Goal: Information Seeking & Learning: Find specific fact

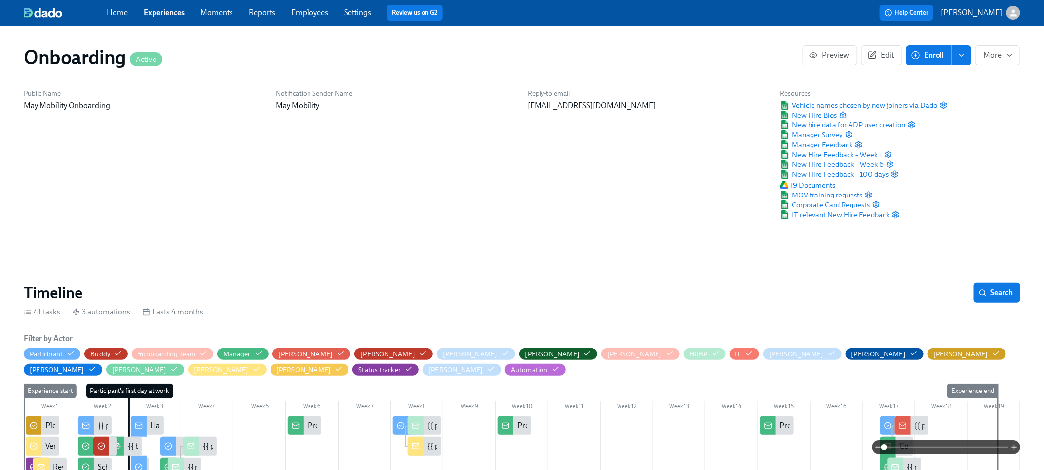
scroll to position [0, 8042]
click at [674, 203] on div "Reply-to email [EMAIL_ADDRESS][DOMAIN_NAME]" at bounding box center [648, 154] width 252 height 143
click at [804, 115] on span "New Hire Bios" at bounding box center [808, 115] width 57 height 10
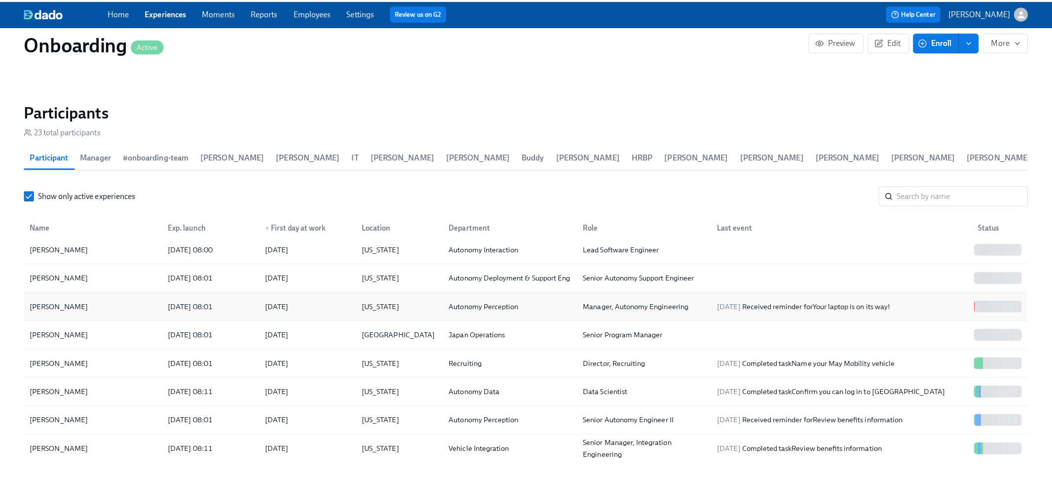
scroll to position [24, 0]
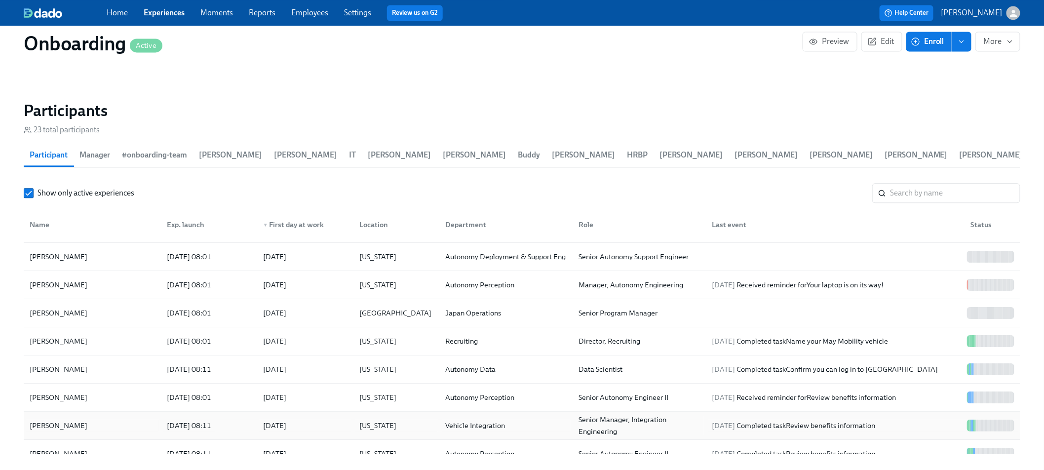
click at [192, 429] on div "[DATE] 08:11" at bounding box center [189, 426] width 52 height 12
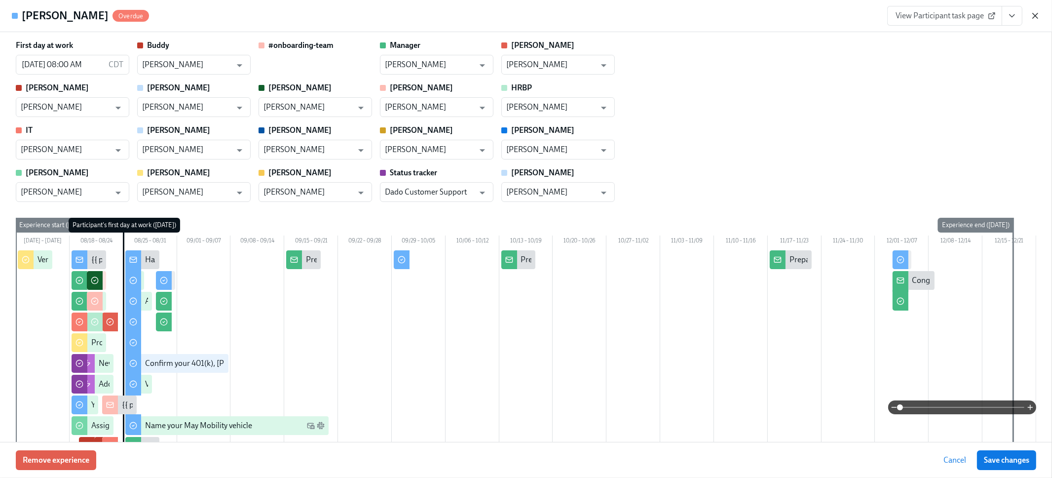
click at [1032, 17] on icon "button" at bounding box center [1036, 16] width 10 height 10
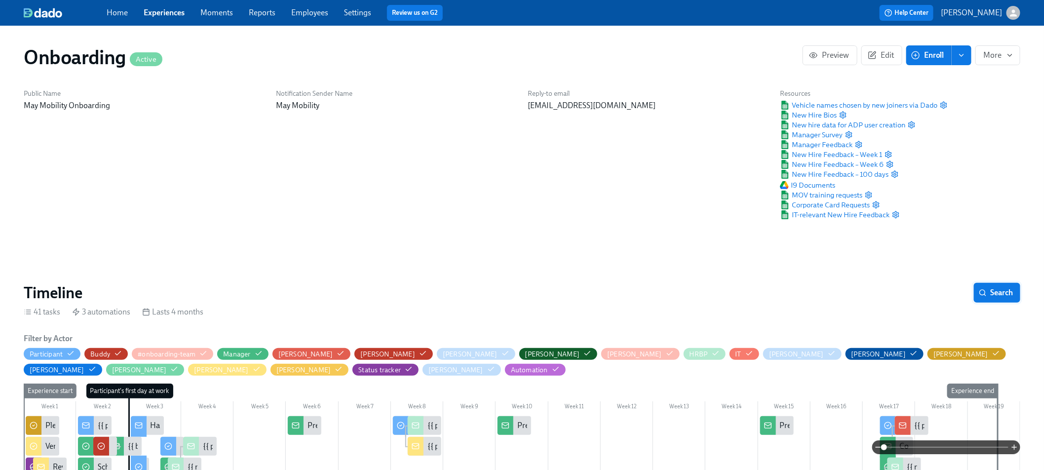
click at [993, 298] on button "Search" at bounding box center [997, 293] width 46 height 20
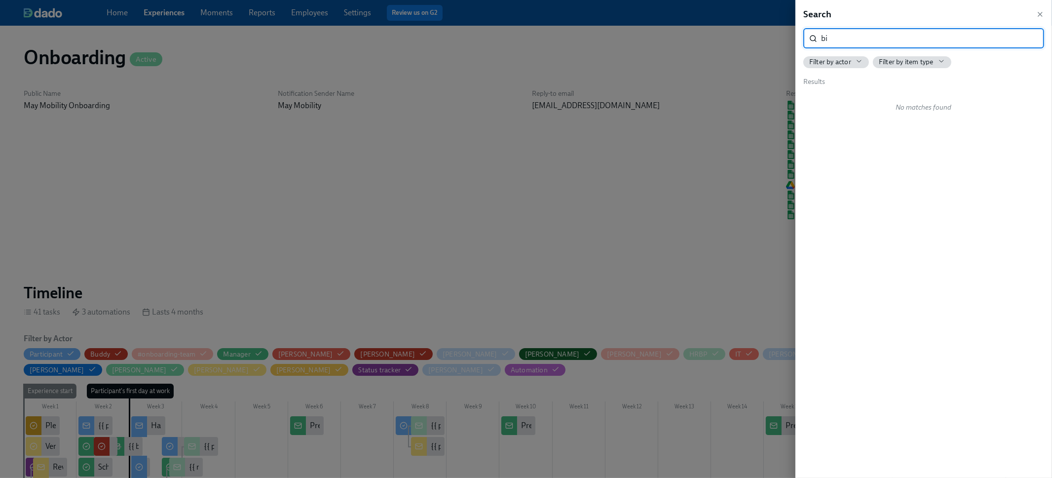
type input "b"
click at [590, 216] on div at bounding box center [526, 239] width 1052 height 478
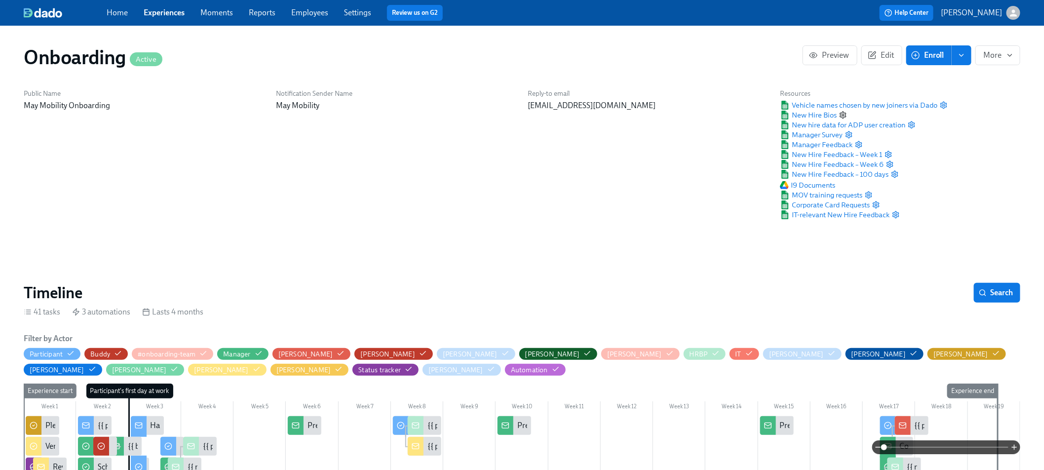
click at [841, 114] on icon "button" at bounding box center [843, 115] width 8 height 8
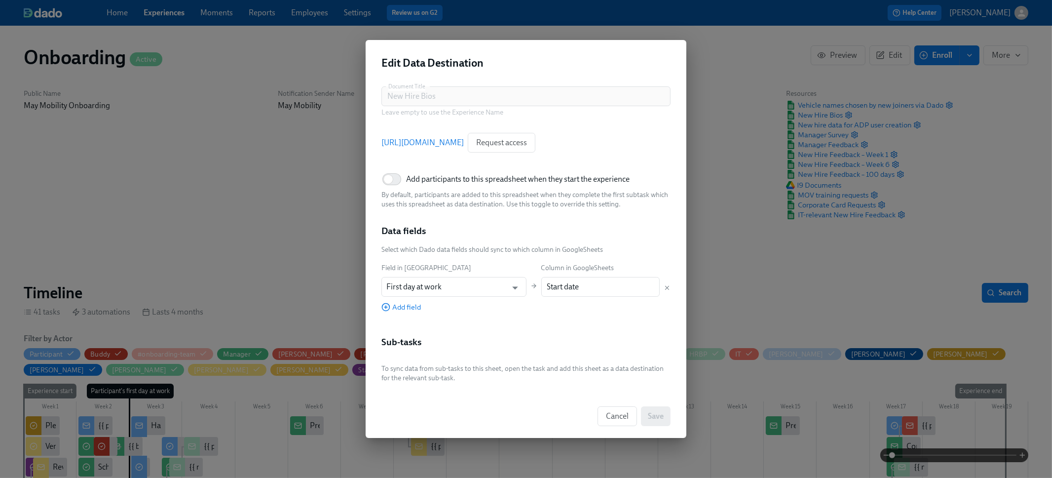
click at [432, 179] on span "Add participants to this spreadsheet when they start the experience" at bounding box center [518, 179] width 224 height 11
click at [421, 179] on input "Add participants to this spreadsheet when they start the experience" at bounding box center [388, 179] width 65 height 22
checkbox input "true"
click at [621, 416] on span "Cancel" at bounding box center [617, 416] width 23 height 10
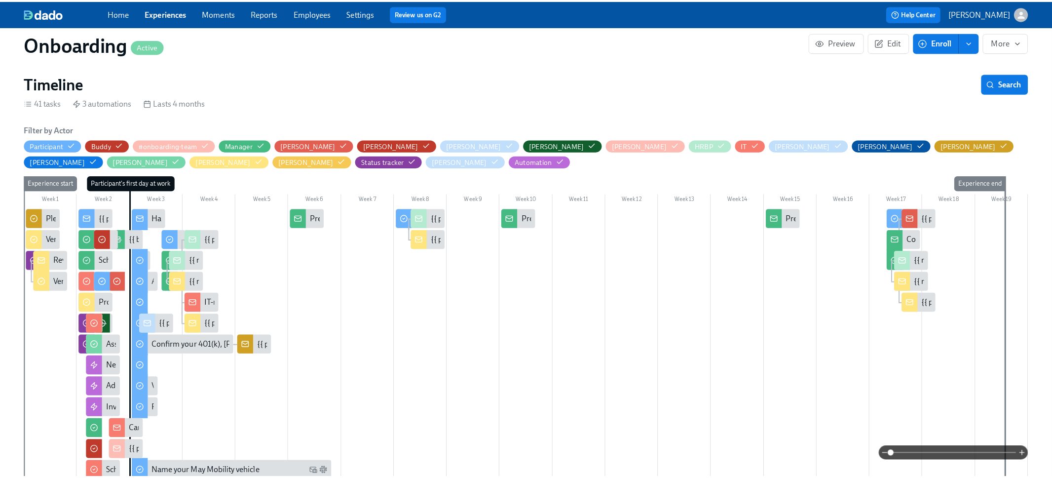
scroll to position [89, 0]
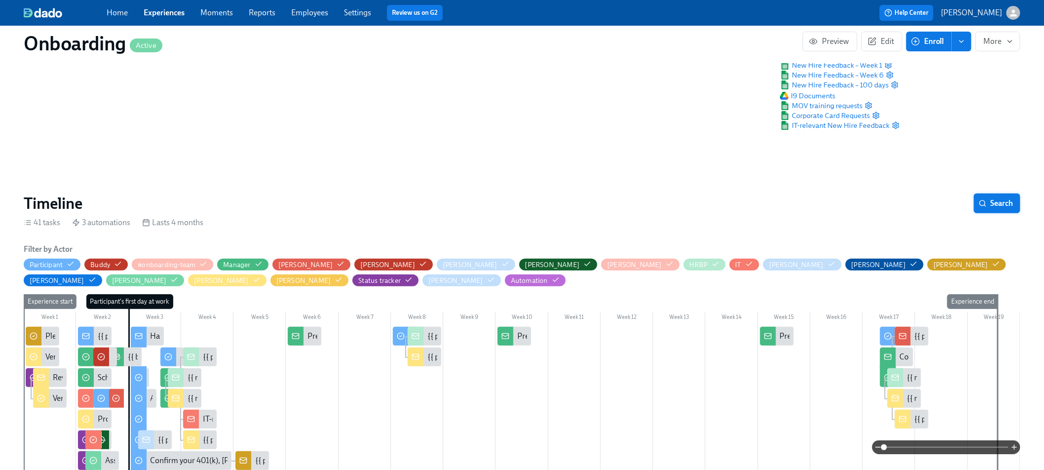
click at [991, 203] on span "Search" at bounding box center [997, 203] width 33 height 10
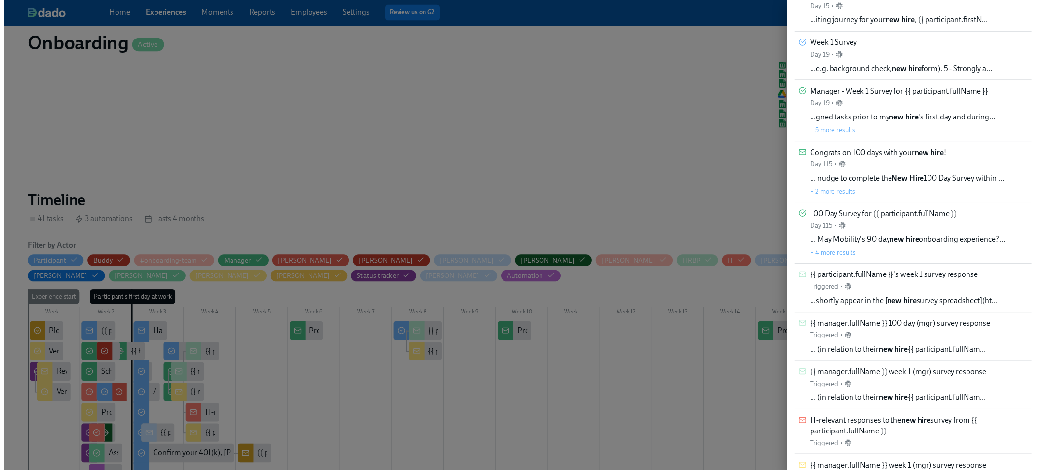
scroll to position [0, 0]
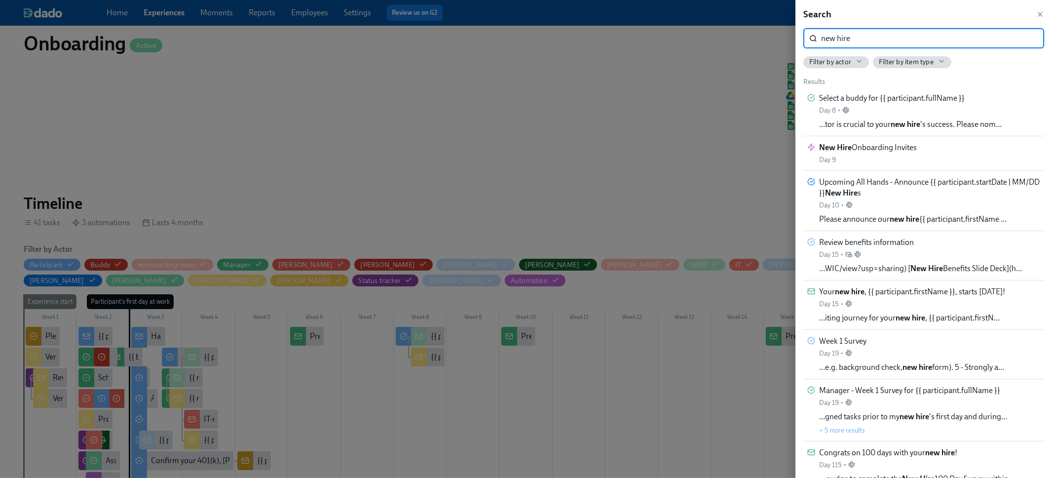
drag, startPoint x: 817, startPoint y: 38, endPoint x: 777, endPoint y: 28, distance: 40.6
click at [777, 28] on div "Search new hire ​ Filter by actor Filter by item type Results Select a buddy fo…" at bounding box center [526, 239] width 1052 height 478
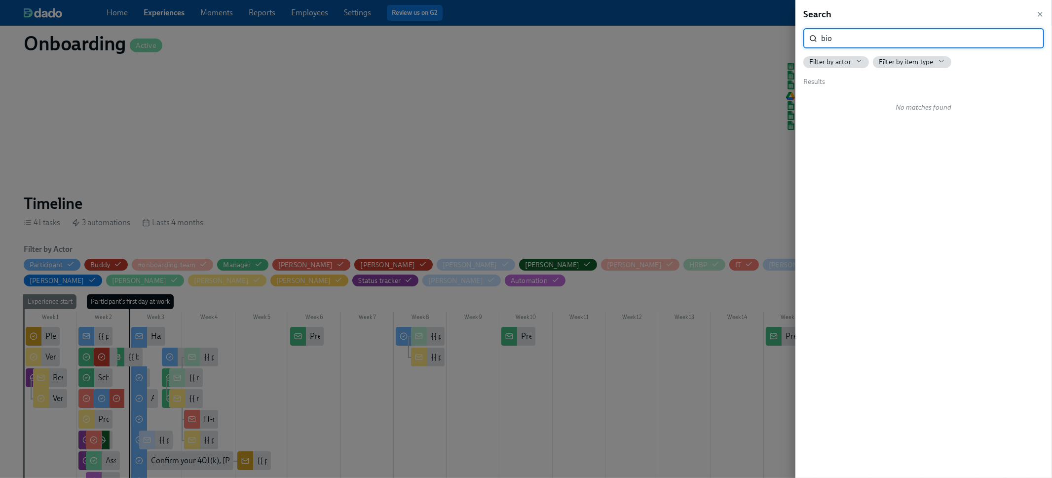
type input "bio"
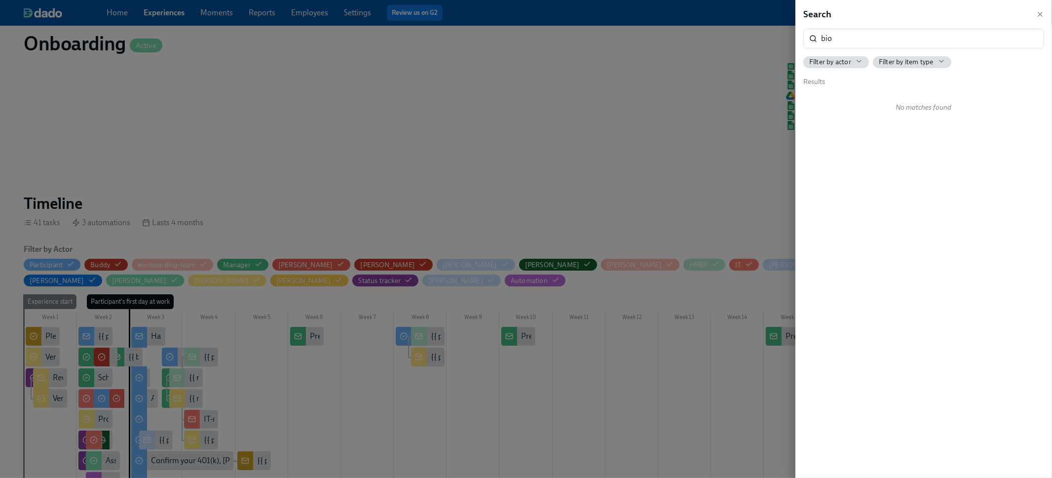
drag, startPoint x: 265, startPoint y: 138, endPoint x: 197, endPoint y: 41, distance: 118.1
click at [265, 138] on div at bounding box center [526, 239] width 1052 height 478
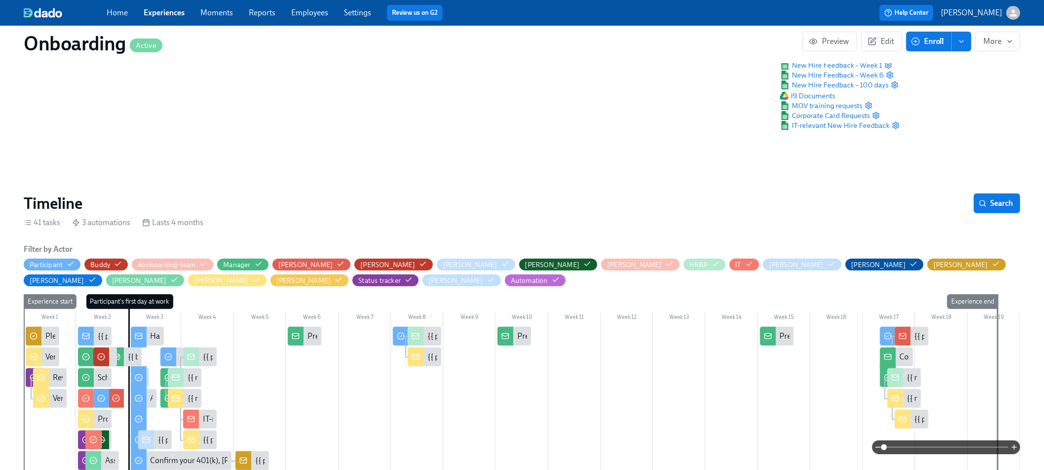
click at [177, 12] on link "Experiences" at bounding box center [164, 12] width 41 height 9
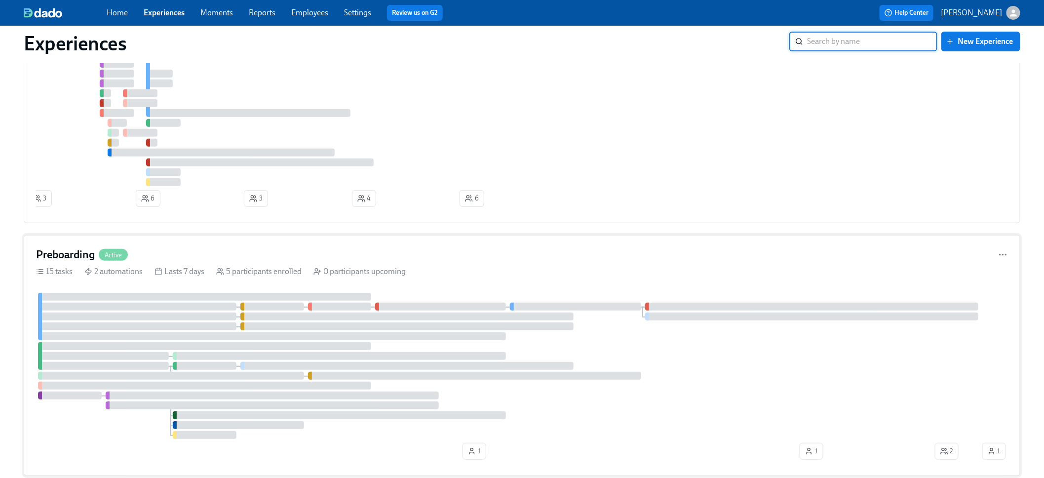
scroll to position [233, 0]
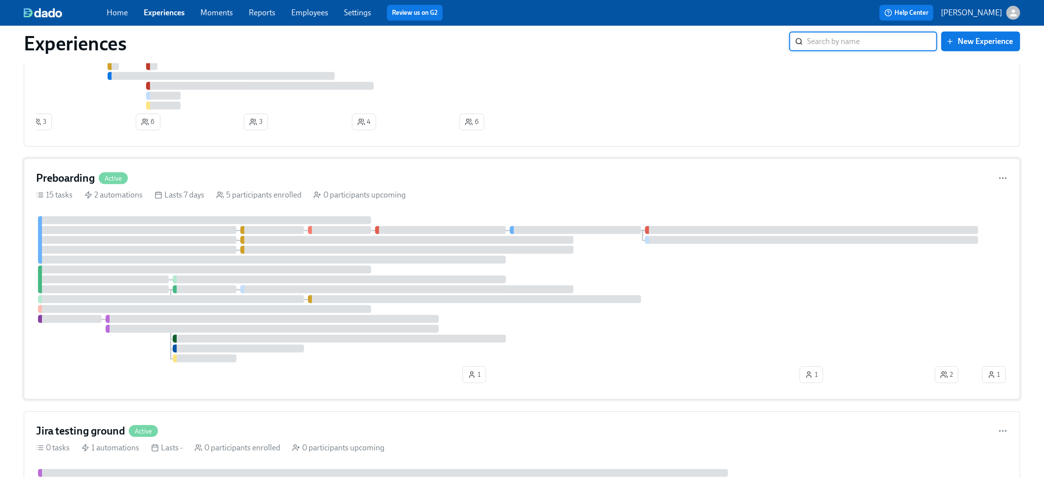
click at [397, 173] on div "Preboarding Active" at bounding box center [522, 178] width 972 height 15
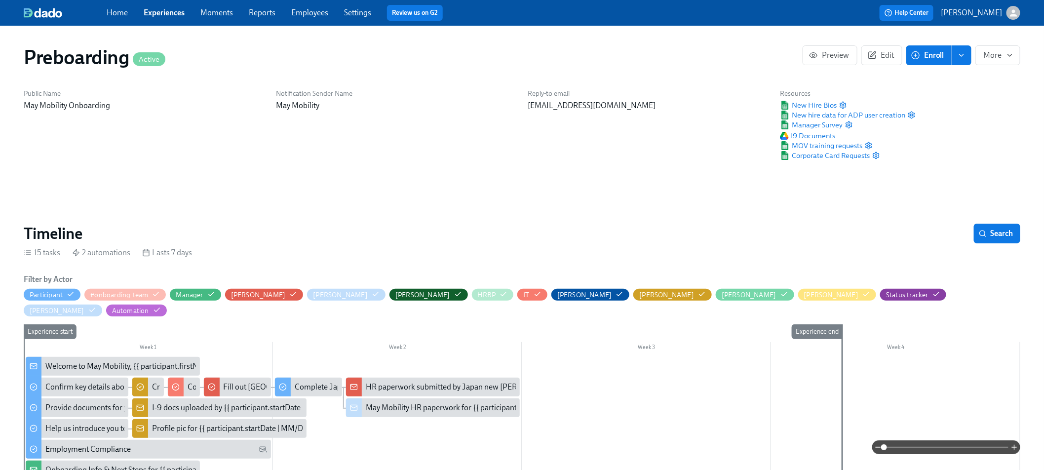
scroll to position [0, 866]
click at [1004, 232] on span "Search" at bounding box center [997, 234] width 33 height 10
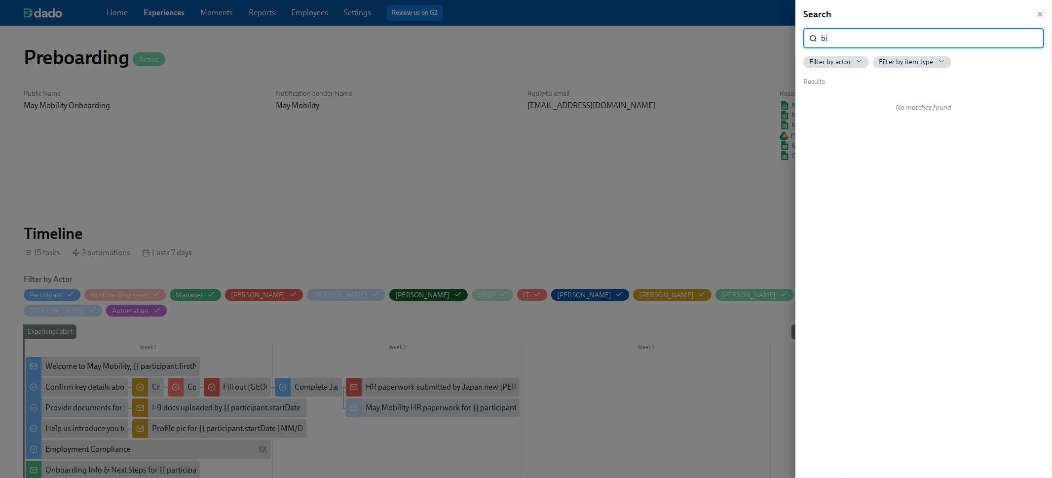
type input "b"
click at [267, 197] on div at bounding box center [526, 239] width 1052 height 478
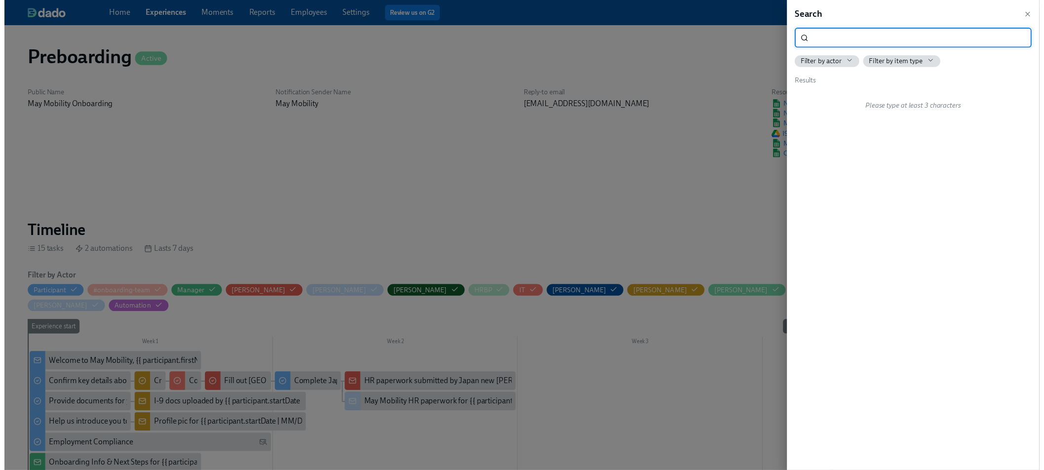
scroll to position [0, 858]
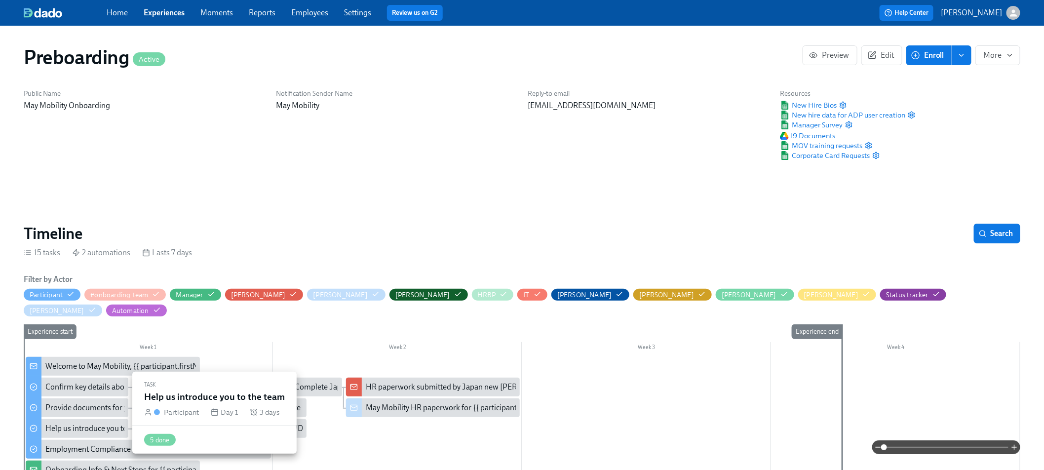
click at [89, 423] on div "Help us introduce you to the team" at bounding box center [101, 428] width 113 height 11
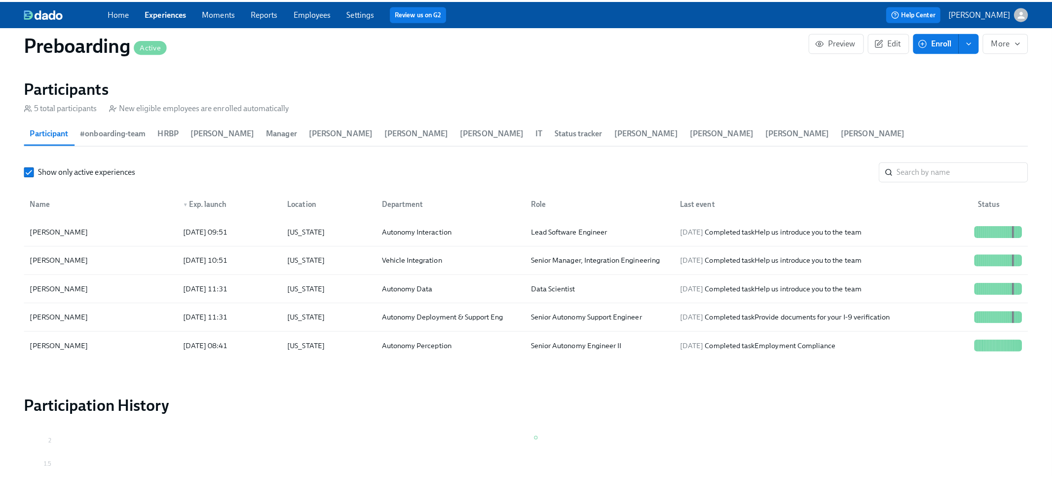
scroll to position [977, 0]
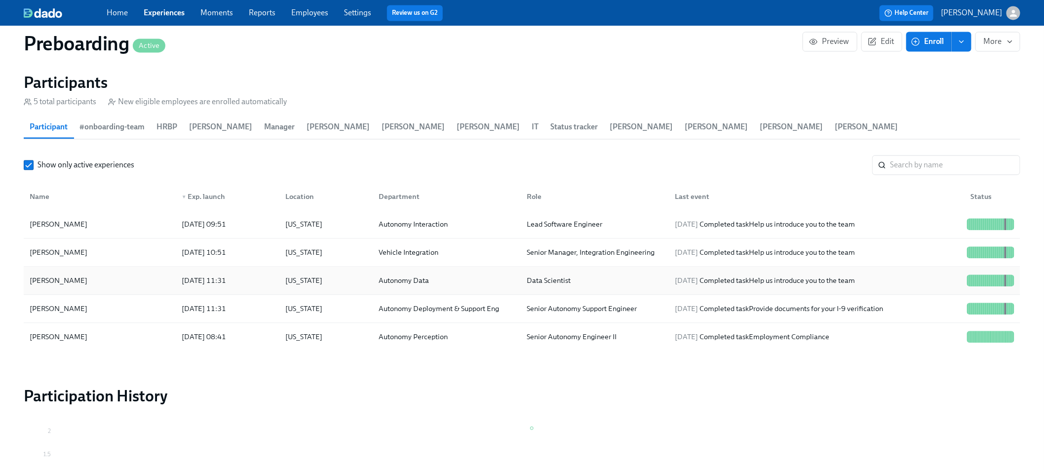
click at [230, 274] on div "[DATE] 11:31" at bounding box center [204, 280] width 52 height 12
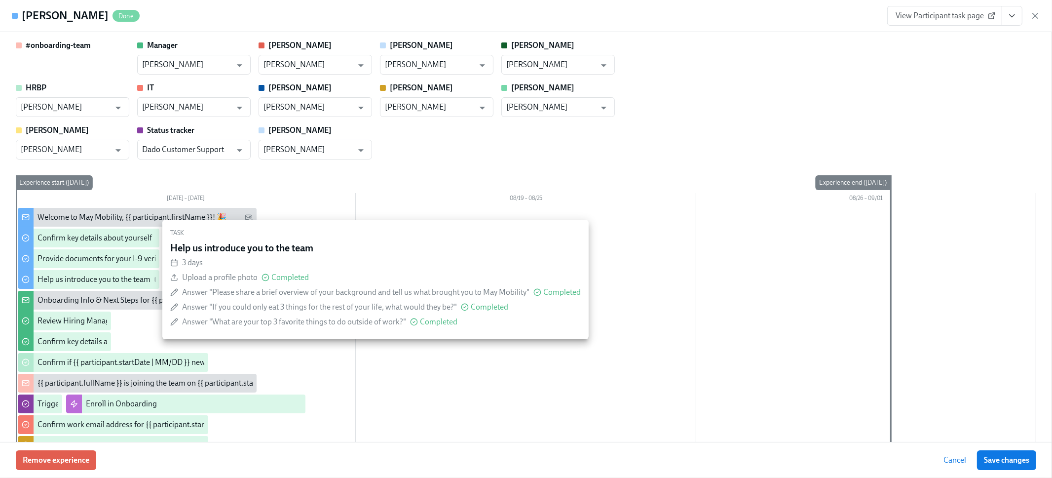
click at [121, 279] on div "Help us introduce you to the team" at bounding box center [94, 279] width 113 height 11
click at [117, 279] on div "Help us introduce you to the team" at bounding box center [94, 279] width 113 height 11
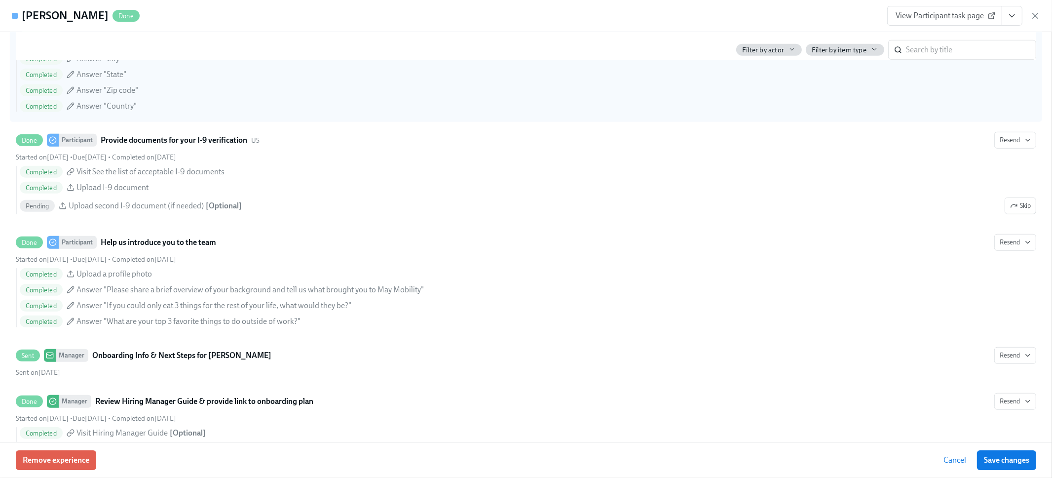
scroll to position [922, 0]
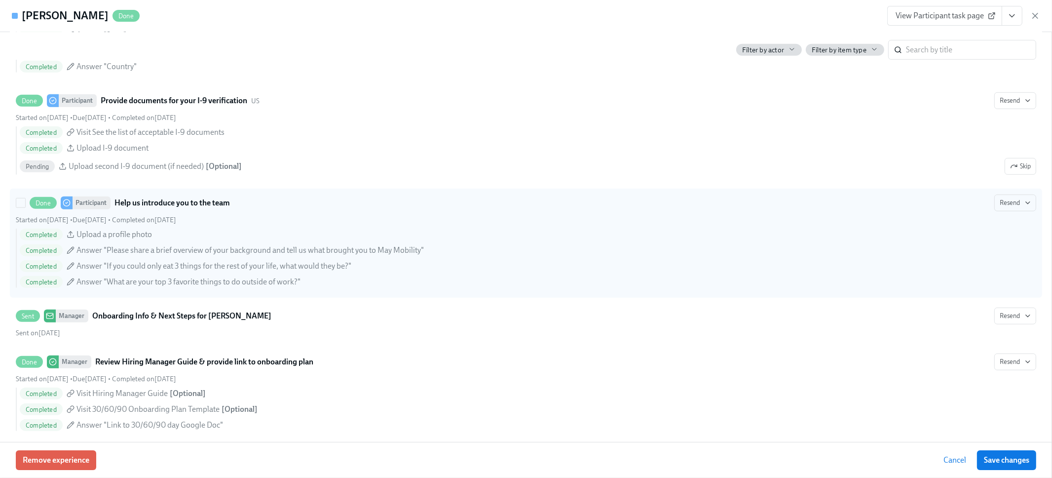
click at [260, 221] on div "Started on [DATE] • Due [DATE] • Completed on [DATE]" at bounding box center [526, 219] width 1021 height 9
click at [25, 207] on input "Done Participant Help us introduce you to the team Resend Started on [DATE] • D…" at bounding box center [20, 202] width 9 height 9
checkbox input "true"
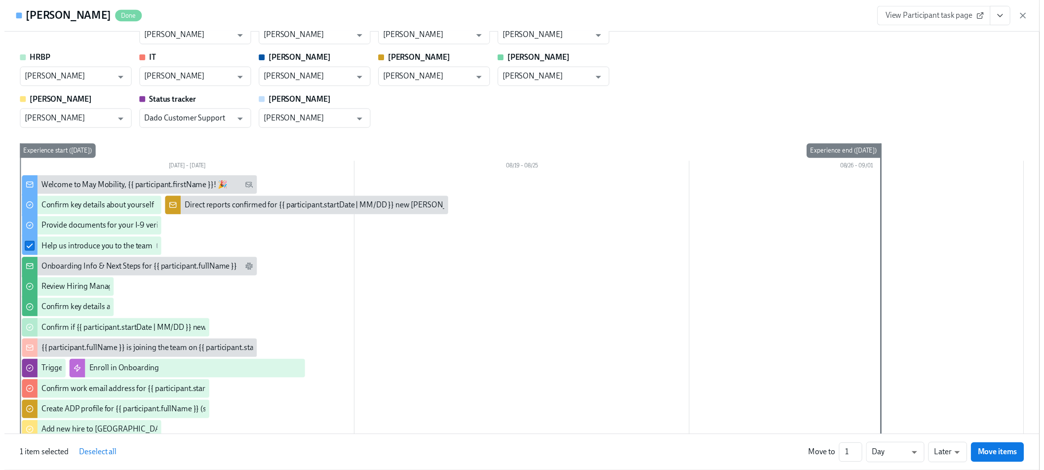
scroll to position [0, 0]
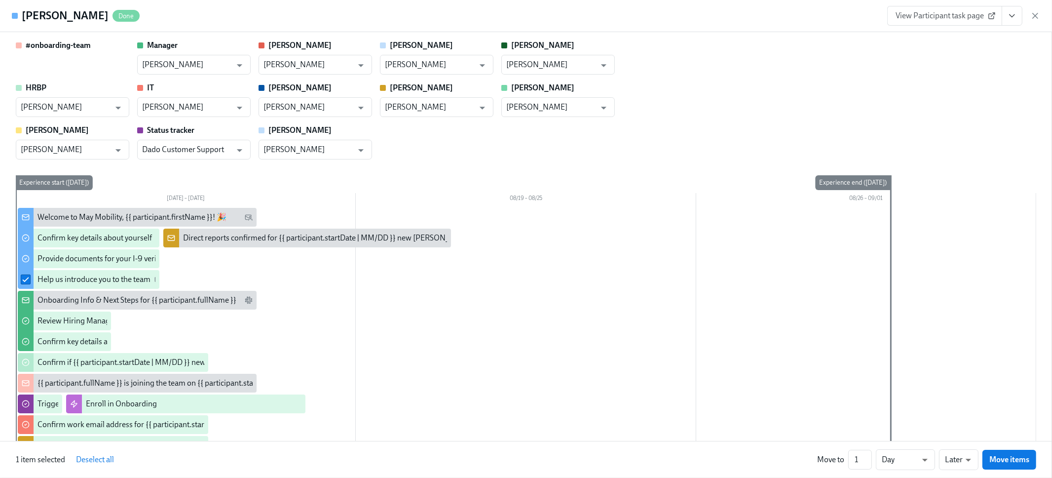
click at [984, 18] on span "View Participant task page" at bounding box center [945, 16] width 98 height 10
click at [1009, 20] on icon "View task page" at bounding box center [1013, 16] width 10 height 10
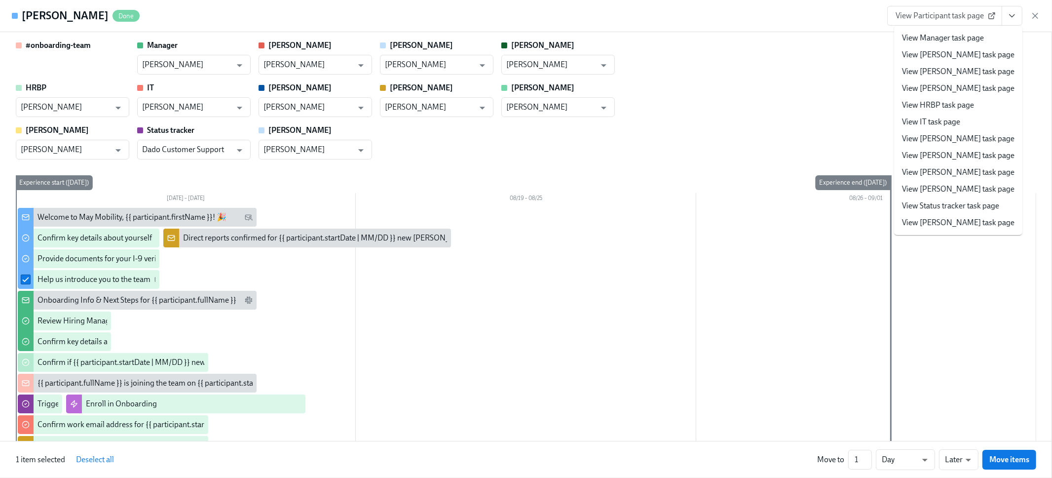
click at [960, 203] on link "View Status tracker task page" at bounding box center [950, 205] width 97 height 11
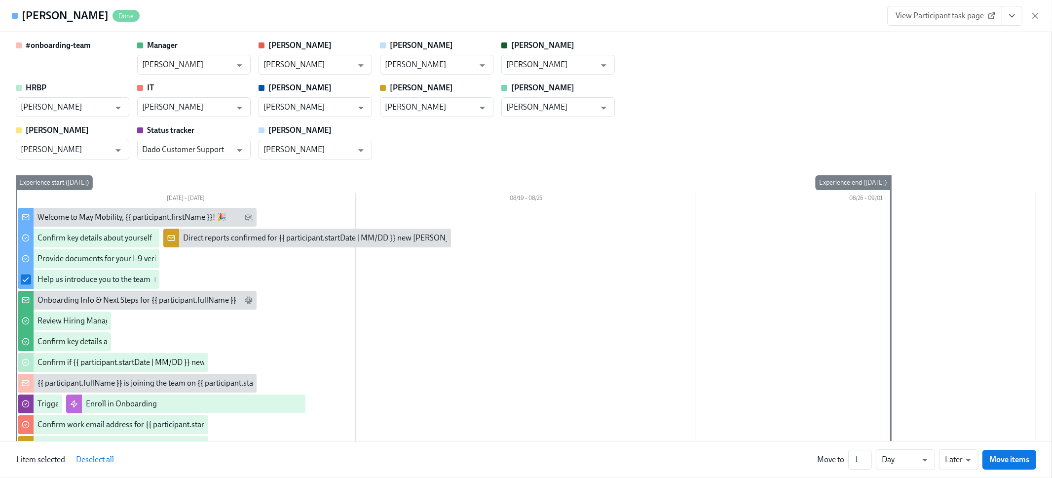
click at [1007, 18] on button "View task page" at bounding box center [1012, 16] width 21 height 20
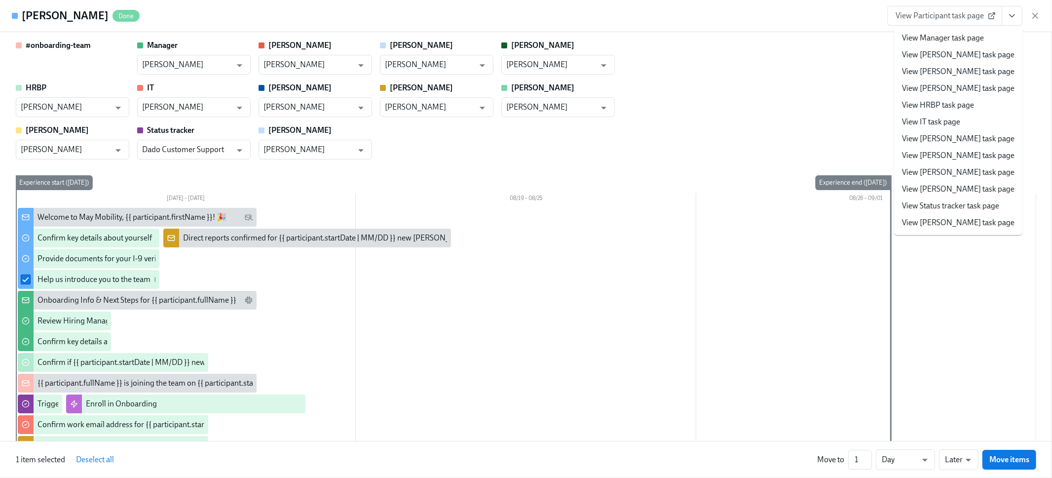
click at [981, 15] on span "View Participant task page" at bounding box center [945, 16] width 98 height 10
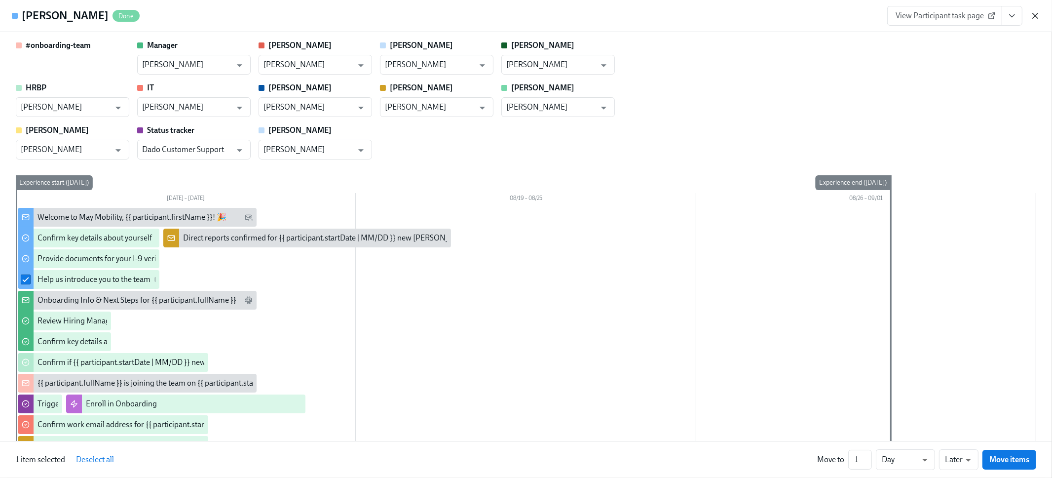
click at [1033, 17] on icon "button" at bounding box center [1036, 16] width 10 height 10
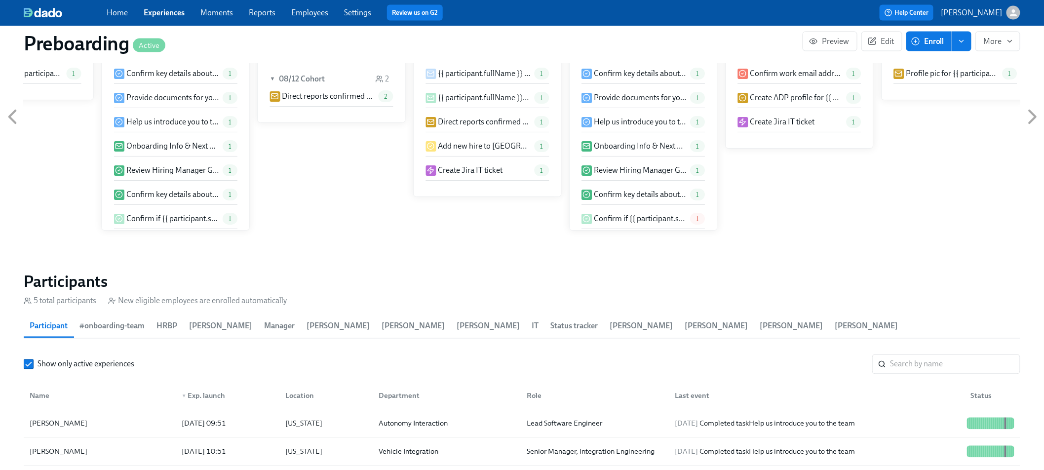
scroll to position [708, 0]
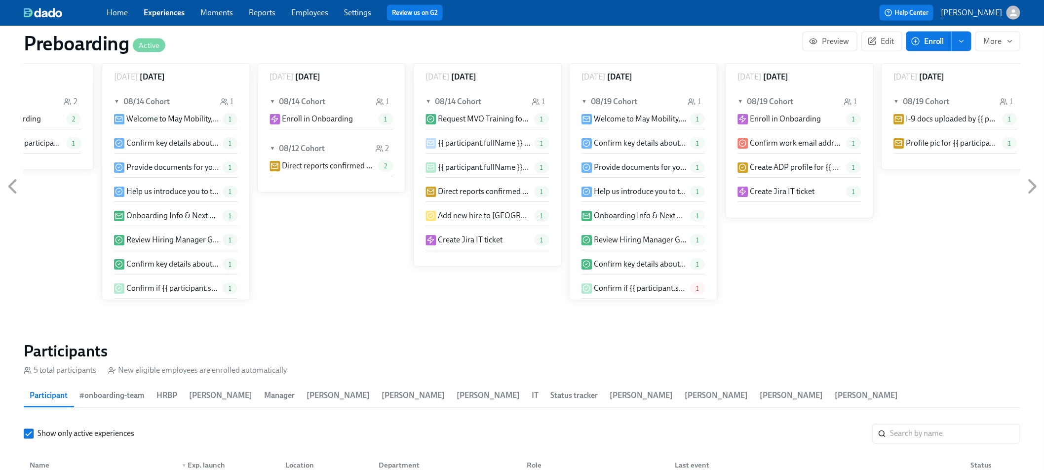
click at [306, 13] on link "Employees" at bounding box center [309, 12] width 37 height 9
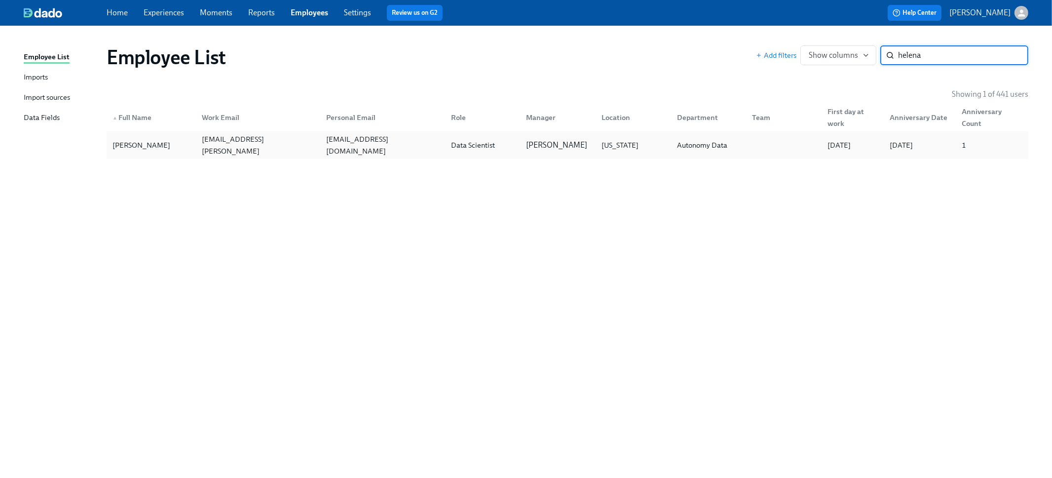
type input "helena"
click at [713, 151] on div "Autonomy Data" at bounding box center [702, 145] width 58 height 12
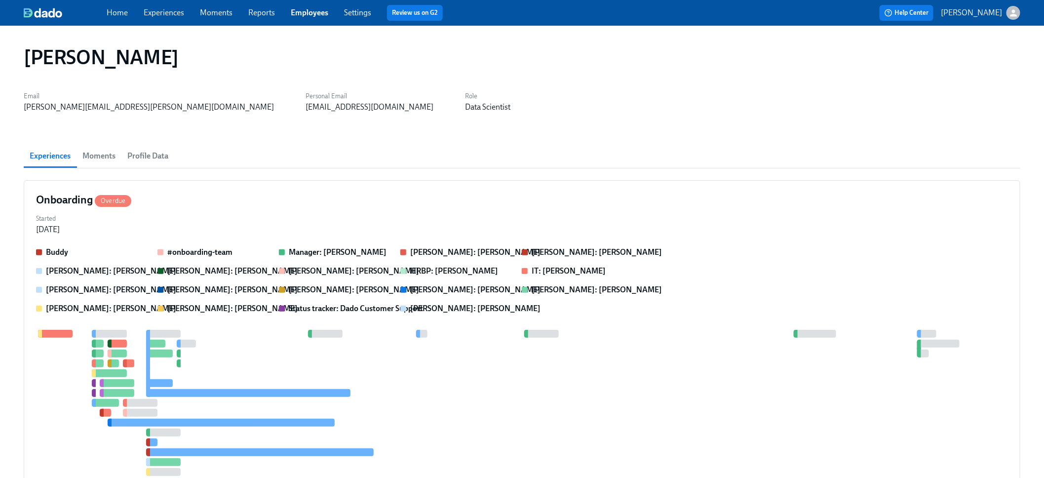
click at [144, 156] on span "Profile Data" at bounding box center [147, 156] width 41 height 14
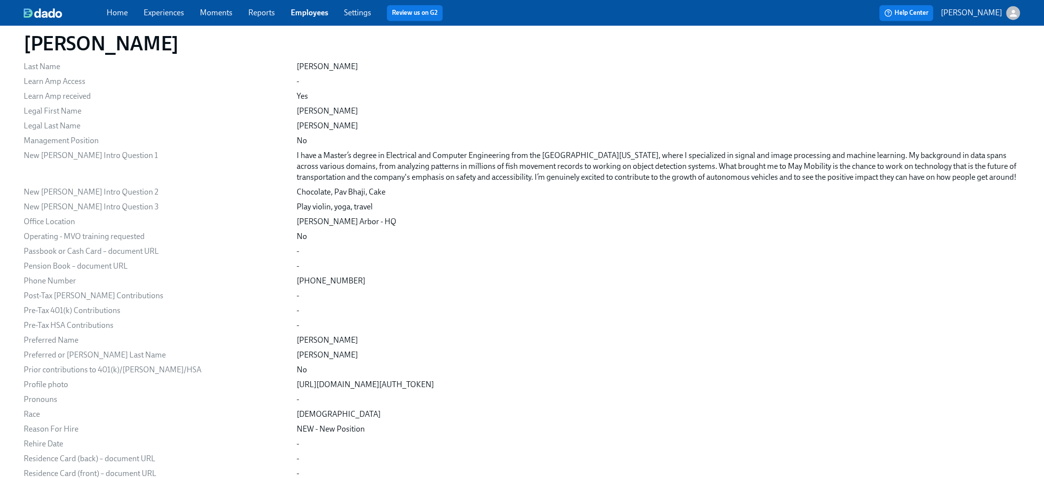
scroll to position [1089, 0]
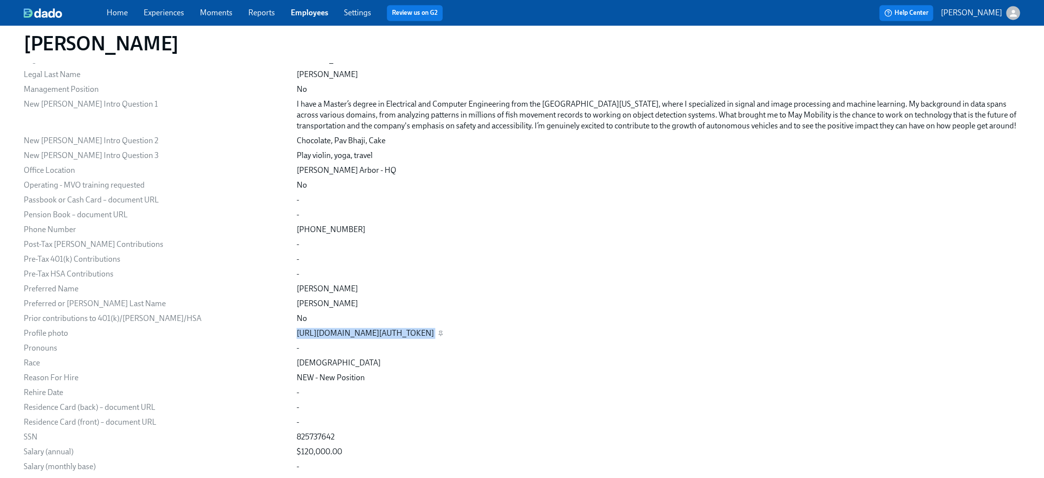
drag, startPoint x: 266, startPoint y: 332, endPoint x: 876, endPoint y: 334, distance: 610.2
click at [876, 334] on div "[URL][DOMAIN_NAME][AUTH_TOKEN]" at bounding box center [659, 333] width 724 height 11
copy div "[URL][DOMAIN_NAME][AUTH_TOKEN]"
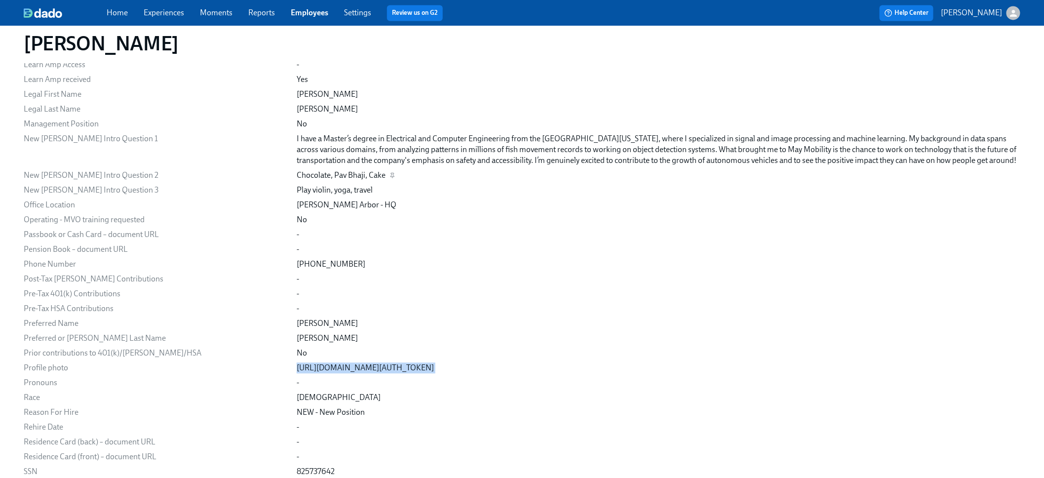
scroll to position [1052, 0]
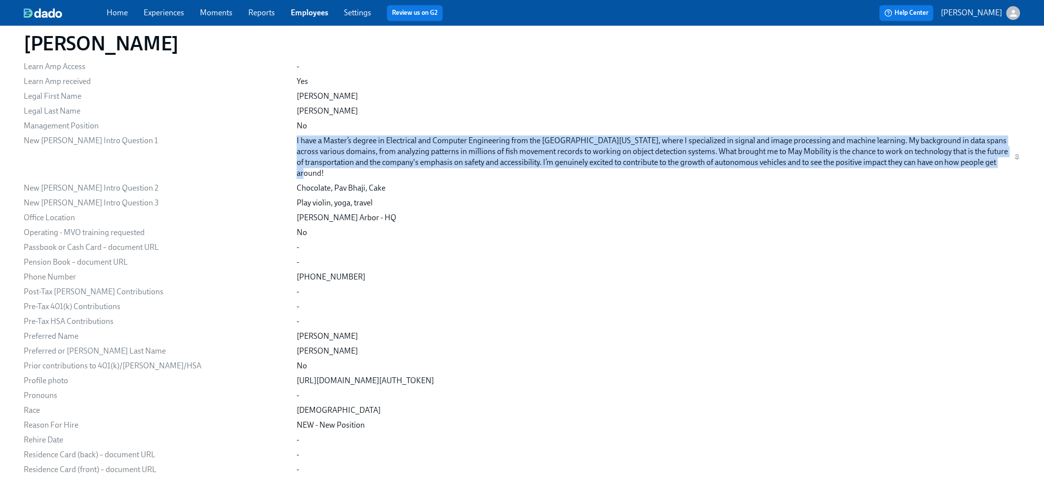
drag, startPoint x: 263, startPoint y: 138, endPoint x: 980, endPoint y: 162, distance: 717.7
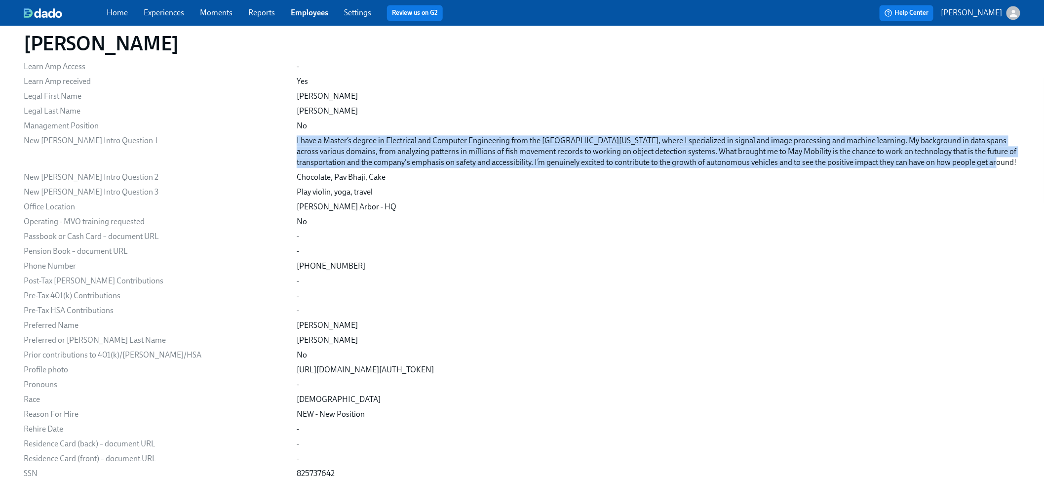
copy div "I have a Master’s degree in Electrical and Computer Engineering from the [GEOGR…"
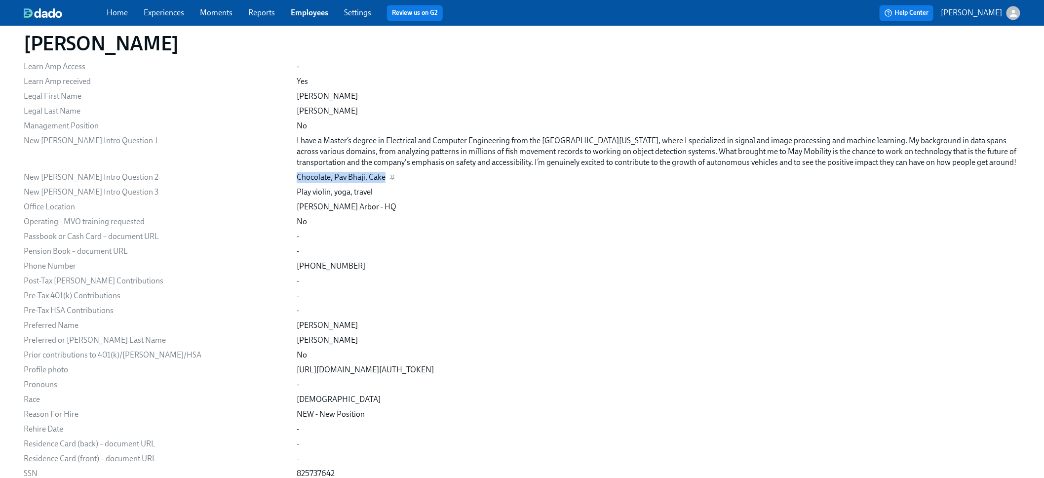
drag, startPoint x: 263, startPoint y: 174, endPoint x: 353, endPoint y: 179, distance: 90.4
copy div "Chocolate, Pav Bhaji, Cake"
drag, startPoint x: 341, startPoint y: 191, endPoint x: 266, endPoint y: 193, distance: 74.6
click at [297, 193] on div "Play violin, yoga, travel" at bounding box center [659, 192] width 724 height 11
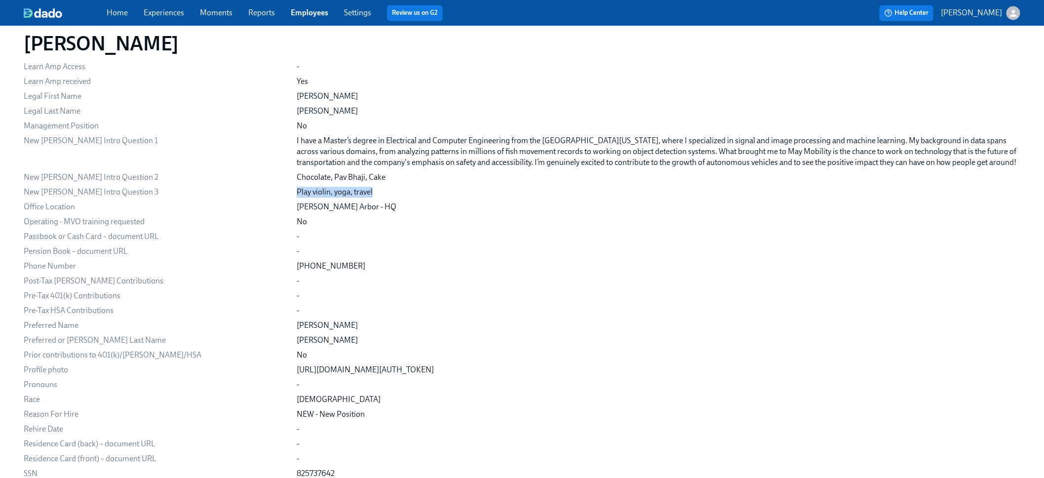
copy div "Play violin, yoga, travel"
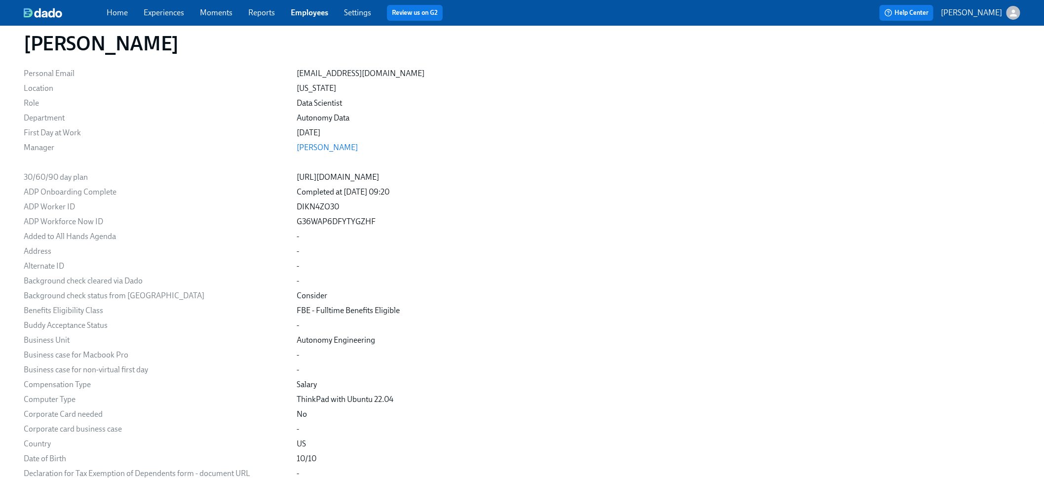
scroll to position [0, 0]
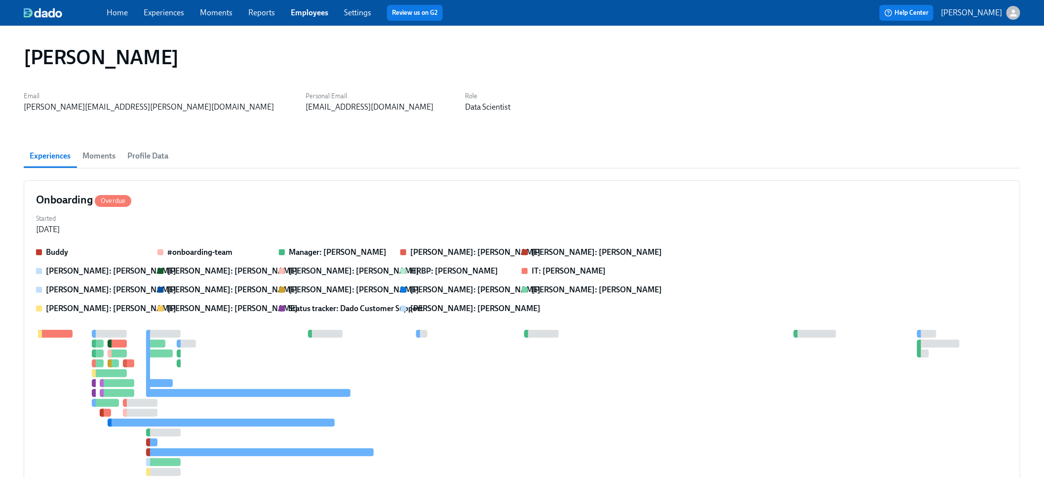
click at [293, 11] on link "Employees" at bounding box center [310, 12] width 38 height 9
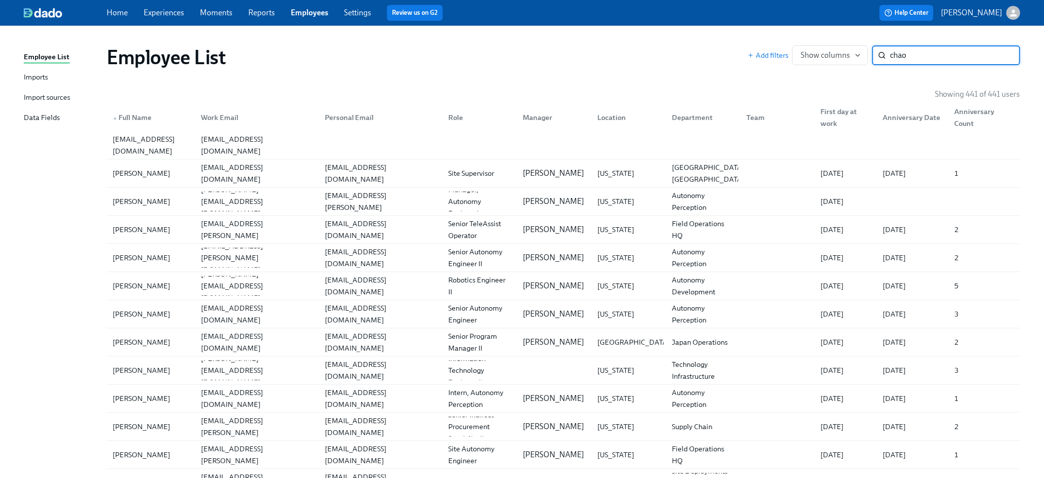
type input "chao"
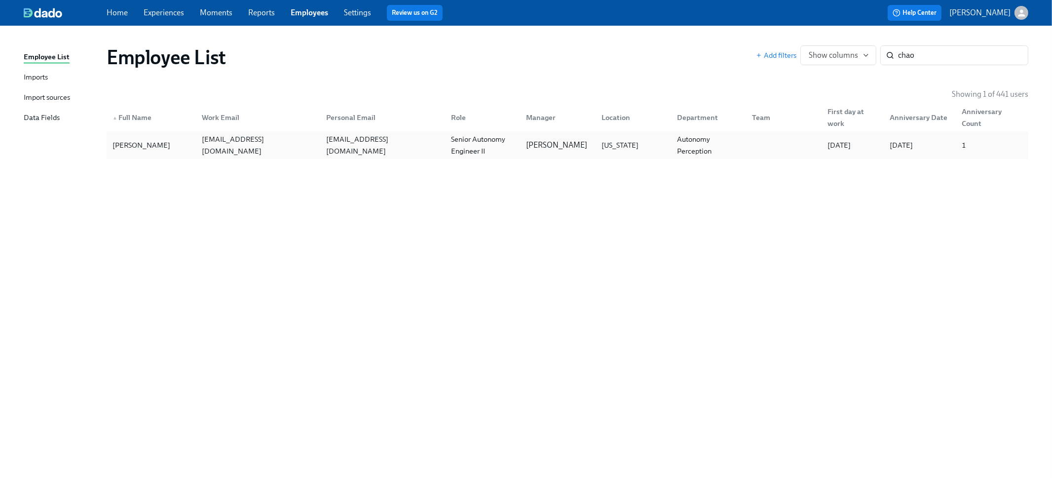
click at [467, 155] on div "Senior Autonomy Engineer II" at bounding box center [483, 145] width 72 height 24
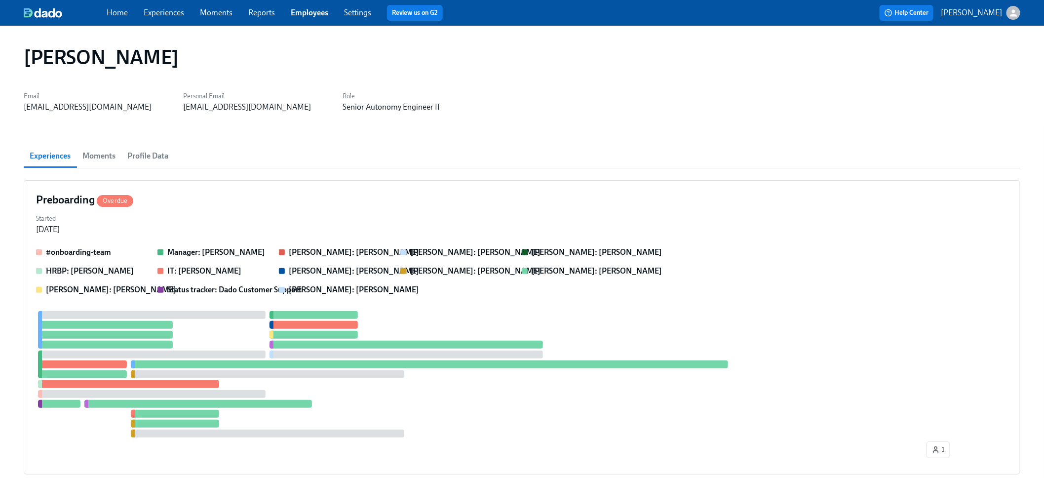
click at [150, 155] on span "Profile Data" at bounding box center [147, 156] width 41 height 14
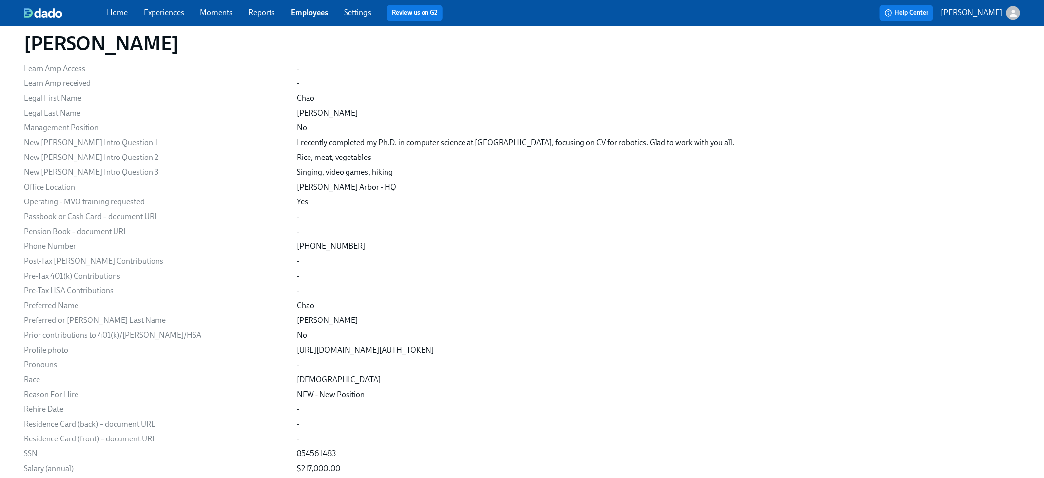
scroll to position [1059, 0]
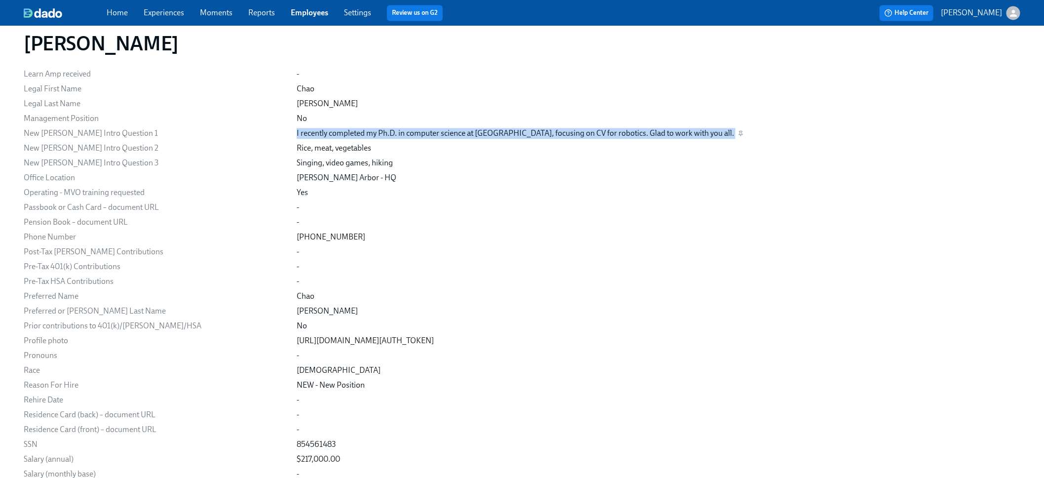
drag, startPoint x: 265, startPoint y: 130, endPoint x: 673, endPoint y: 135, distance: 408.8
copy div "I recently completed my Ph.D. in computer science at [GEOGRAPHIC_DATA], focusin…"
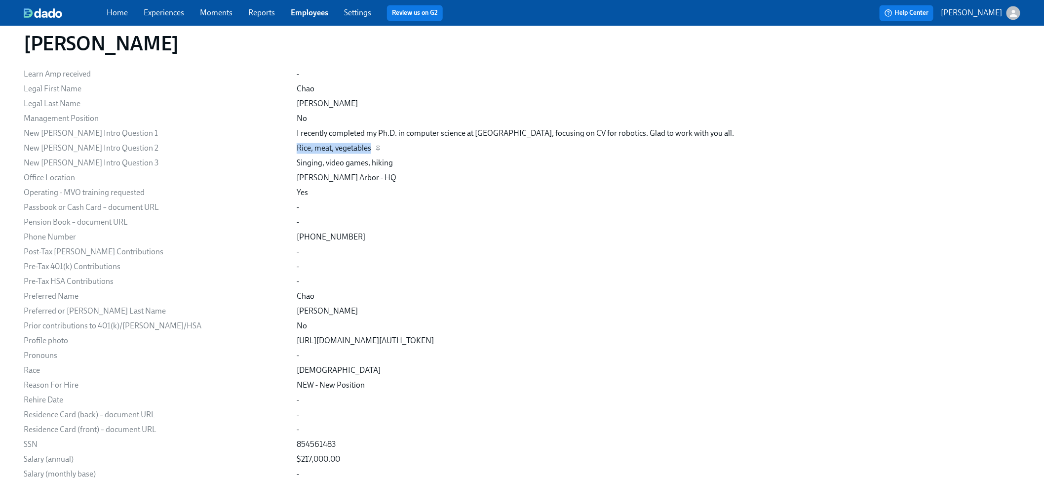
drag, startPoint x: 271, startPoint y: 148, endPoint x: 340, endPoint y: 147, distance: 69.1
click at [340, 147] on div "Rice, meat, vegetables" at bounding box center [334, 148] width 75 height 11
copy div "Rice, meat, vegetables"
drag, startPoint x: 357, startPoint y: 161, endPoint x: 266, endPoint y: 158, distance: 91.4
click at [297, 158] on div "Singing, video games, hiking" at bounding box center [345, 162] width 96 height 11
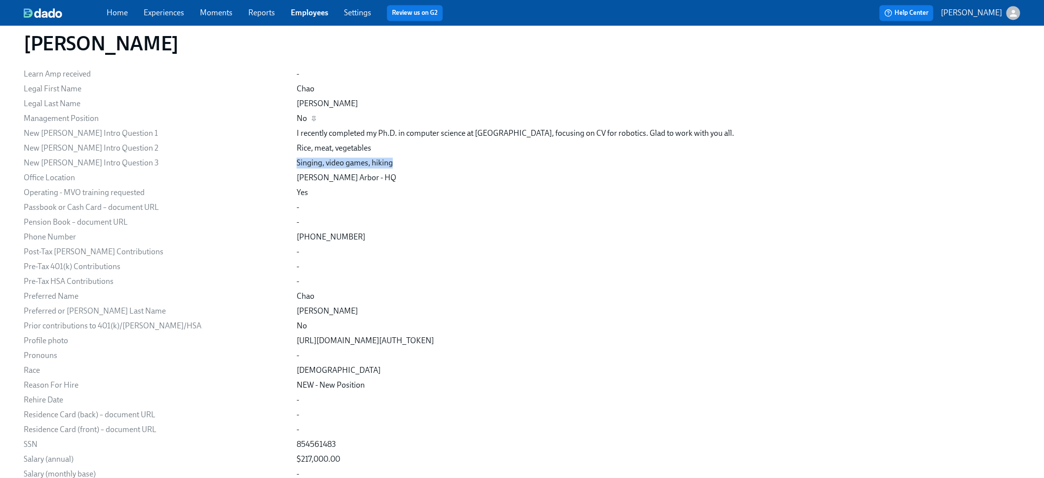
copy div "Singing, video games, hiking"
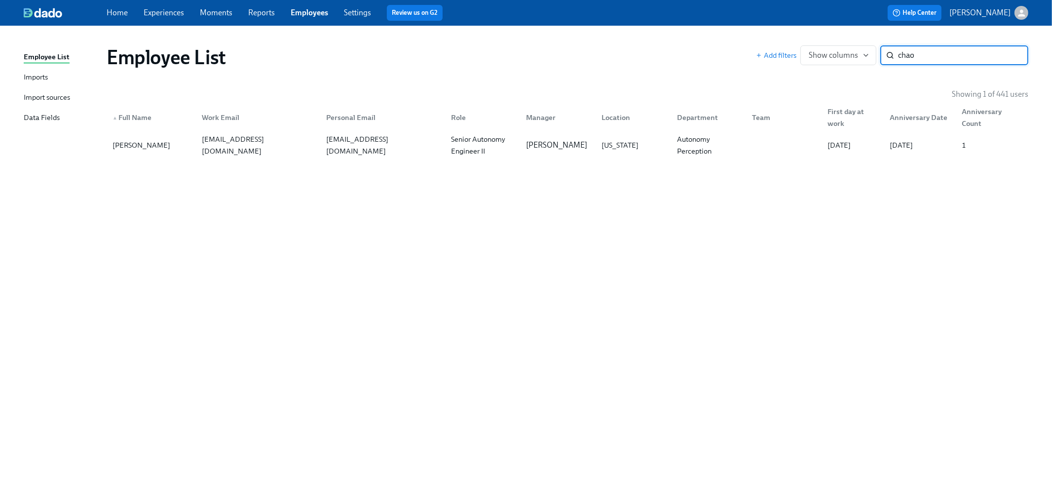
drag, startPoint x: 918, startPoint y: 57, endPoint x: 807, endPoint y: 38, distance: 113.3
click at [820, 49] on div "Add filters Show columns chao ​" at bounding box center [892, 55] width 273 height 20
type input "[PERSON_NAME]"
click at [650, 149] on div "[US_STATE]" at bounding box center [632, 145] width 76 height 20
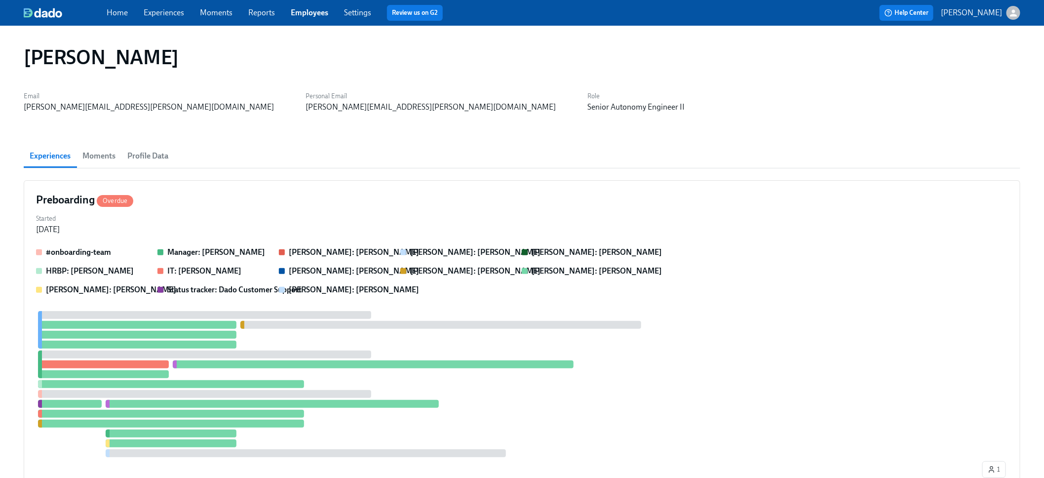
click at [129, 156] on span "Profile Data" at bounding box center [147, 156] width 41 height 14
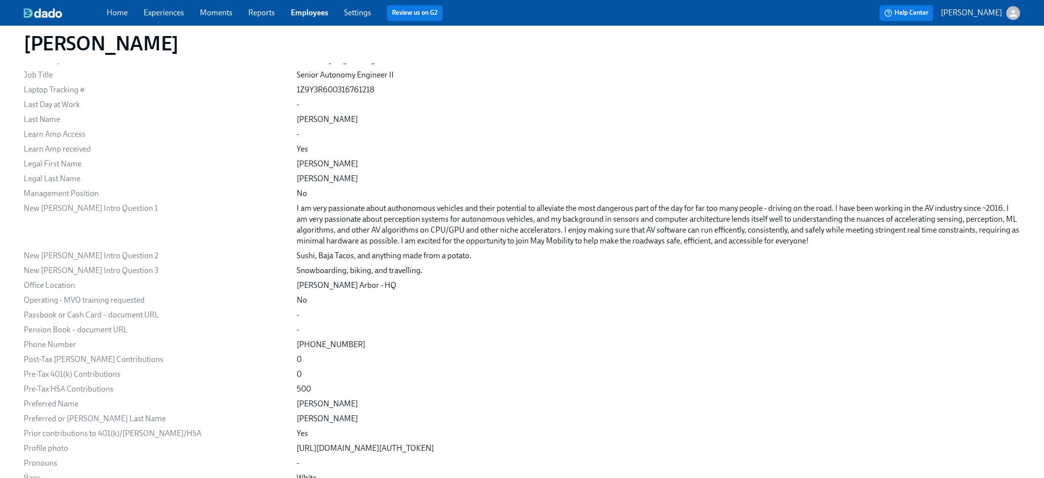
scroll to position [988, 0]
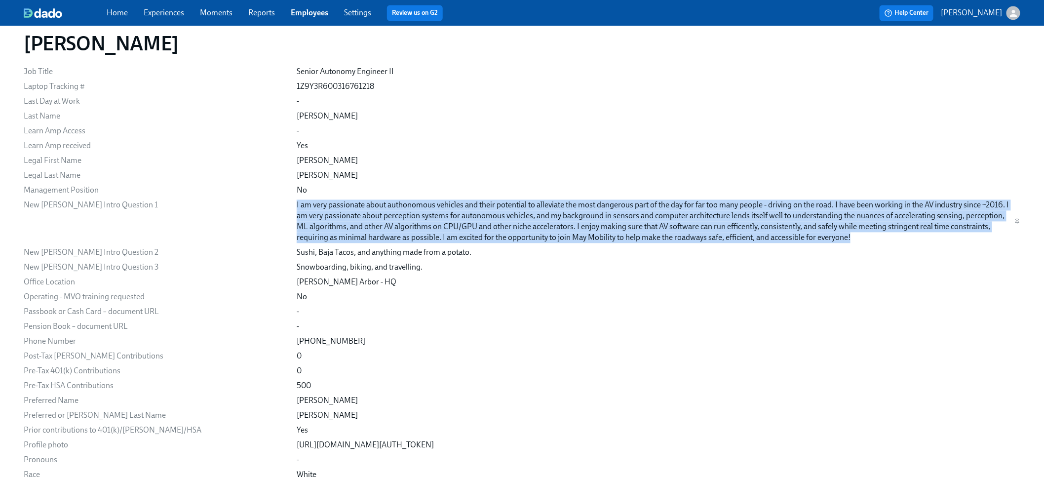
drag, startPoint x: 336, startPoint y: 209, endPoint x: 779, endPoint y: 239, distance: 444.3
click at [779, 239] on div "I am very passionate about authonomous vehicles and their potential to alleviat…" at bounding box center [654, 220] width 714 height 43
copy div "I am very passionate about authonomous vehicles and their potential to alleviat…"
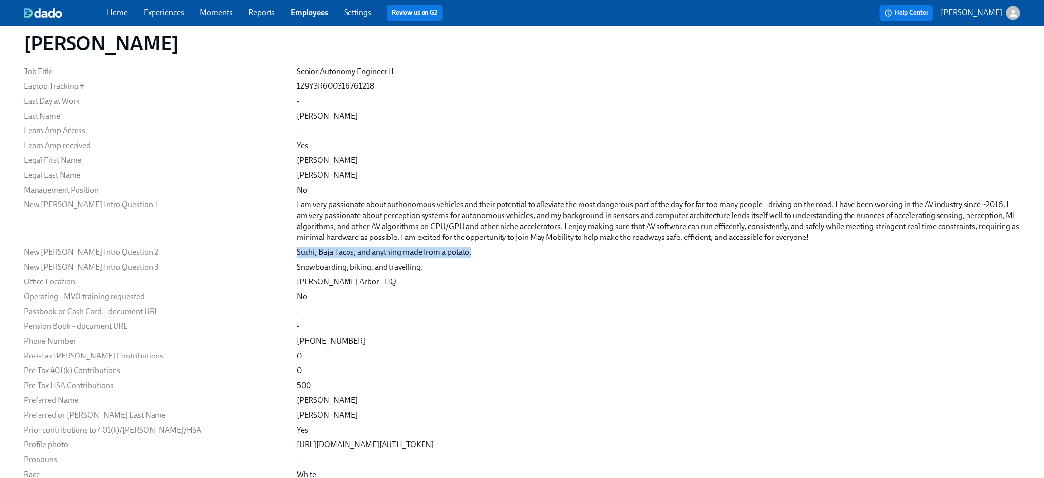
drag, startPoint x: 439, startPoint y: 251, endPoint x: 264, endPoint y: 250, distance: 175.7
click at [264, 250] on div "Email [PERSON_NAME][EMAIL_ADDRESS][PERSON_NAME][DOMAIN_NAME] Personal Email [PE…" at bounding box center [522, 35] width 997 height 1687
copy div "Sushi, Baja Tacos, and anything made from a potato."
drag, startPoint x: 393, startPoint y: 267, endPoint x: 277, endPoint y: 265, distance: 116.0
click at [297, 265] on div "Snowboarding, biking, and travelling." at bounding box center [659, 267] width 724 height 11
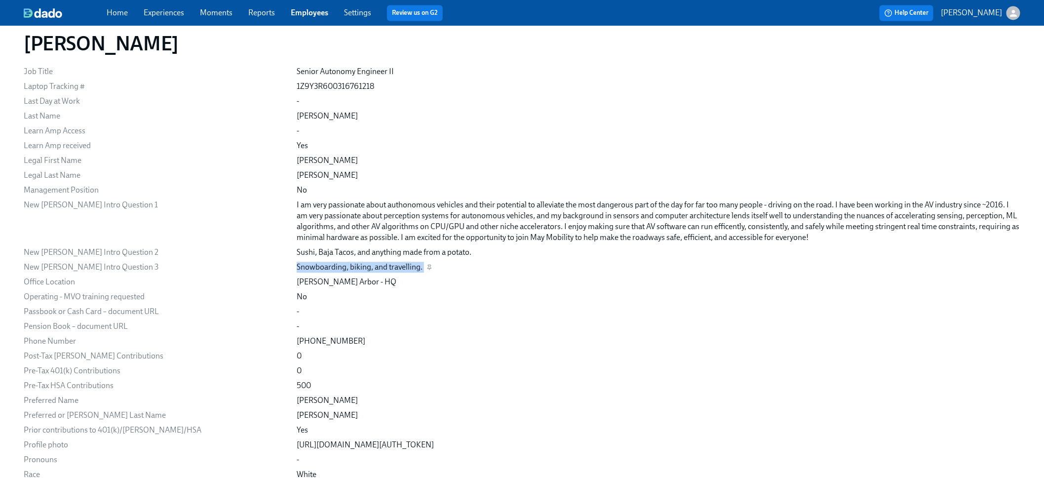
drag, startPoint x: 315, startPoint y: 266, endPoint x: 393, endPoint y: 266, distance: 77.5
click at [393, 266] on div "Snowboarding, biking, and travelling." at bounding box center [659, 267] width 724 height 11
copy div "Snowboarding, biking, and travelling."
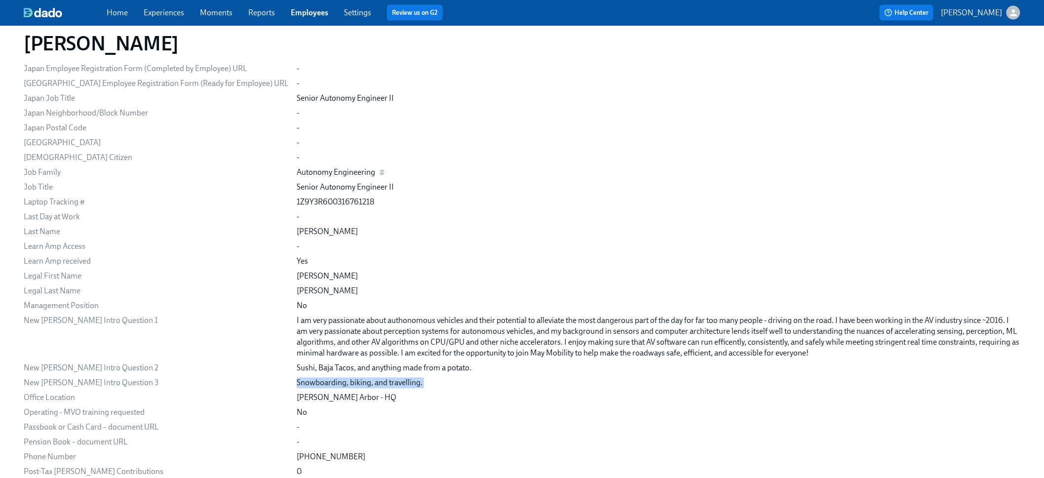
scroll to position [841, 0]
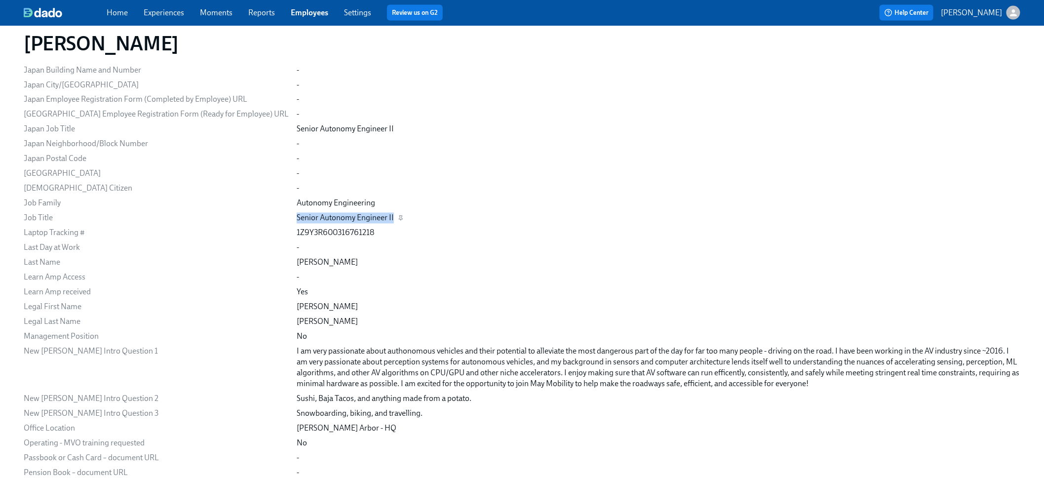
drag, startPoint x: 265, startPoint y: 217, endPoint x: 362, endPoint y: 221, distance: 97.8
click at [362, 221] on div "Email [PERSON_NAME][EMAIL_ADDRESS][PERSON_NAME][DOMAIN_NAME] Personal Email [PE…" at bounding box center [522, 182] width 997 height 1687
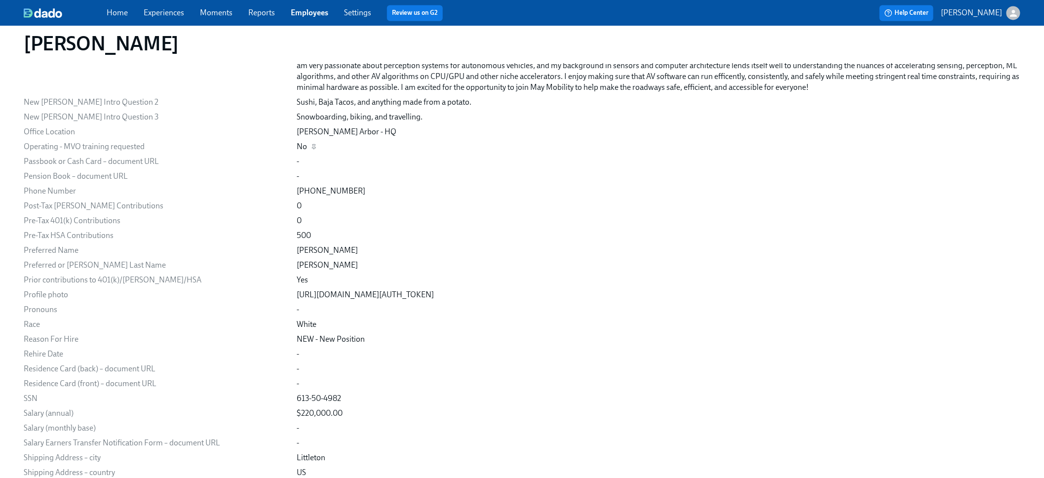
scroll to position [1256, 0]
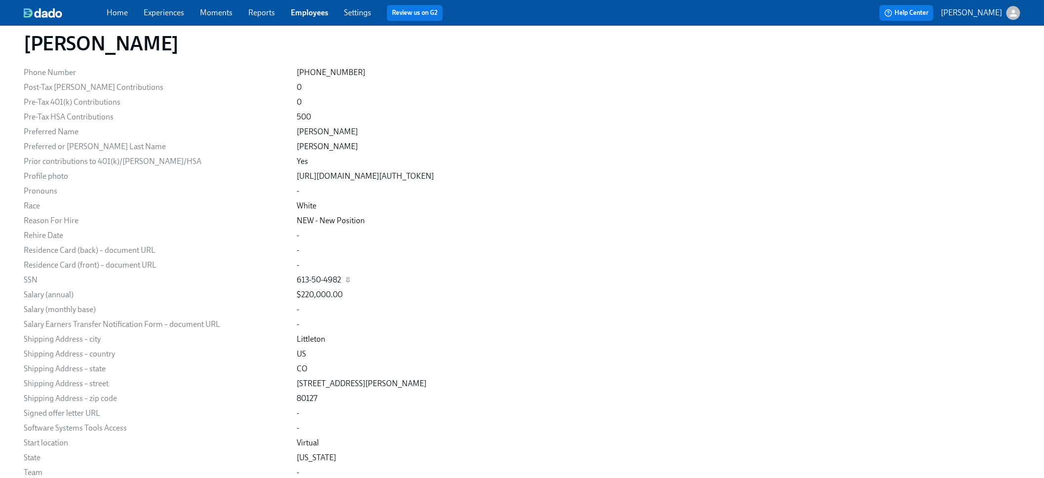
click at [311, 282] on div "613-50-4982" at bounding box center [659, 279] width 724 height 11
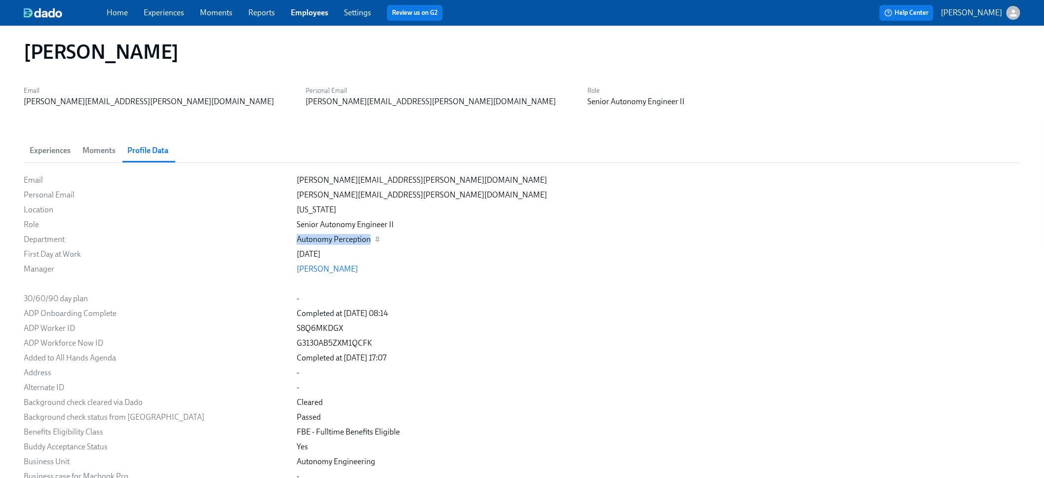
drag, startPoint x: 338, startPoint y: 239, endPoint x: 266, endPoint y: 239, distance: 72.1
click at [297, 239] on div "Autonomy Perception" at bounding box center [659, 239] width 724 height 11
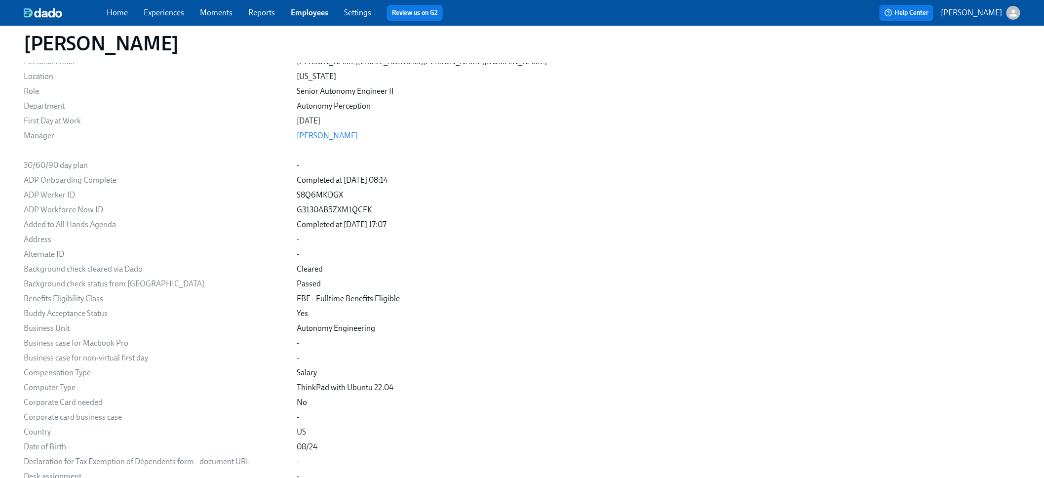
scroll to position [1355, 0]
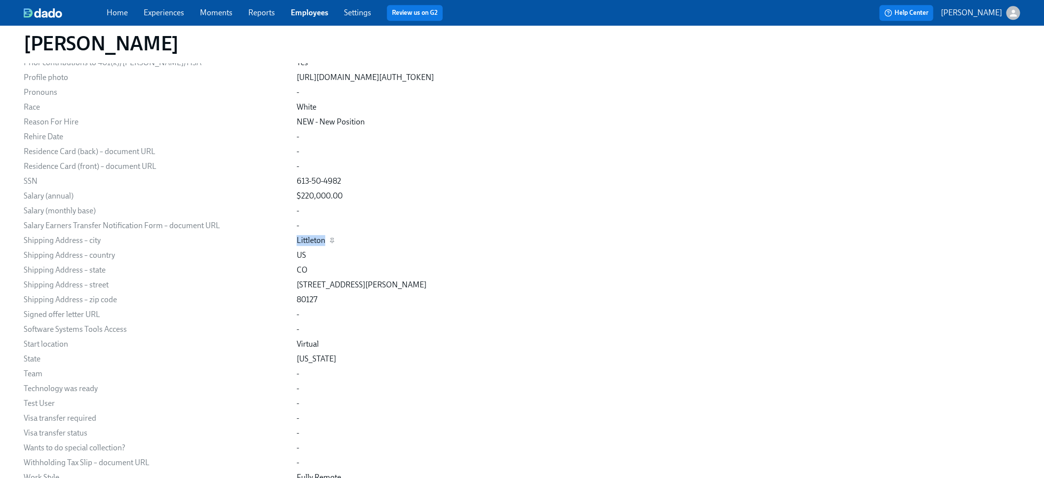
drag, startPoint x: 266, startPoint y: 237, endPoint x: 293, endPoint y: 237, distance: 27.6
click at [297, 237] on div "Littleton" at bounding box center [311, 240] width 29 height 11
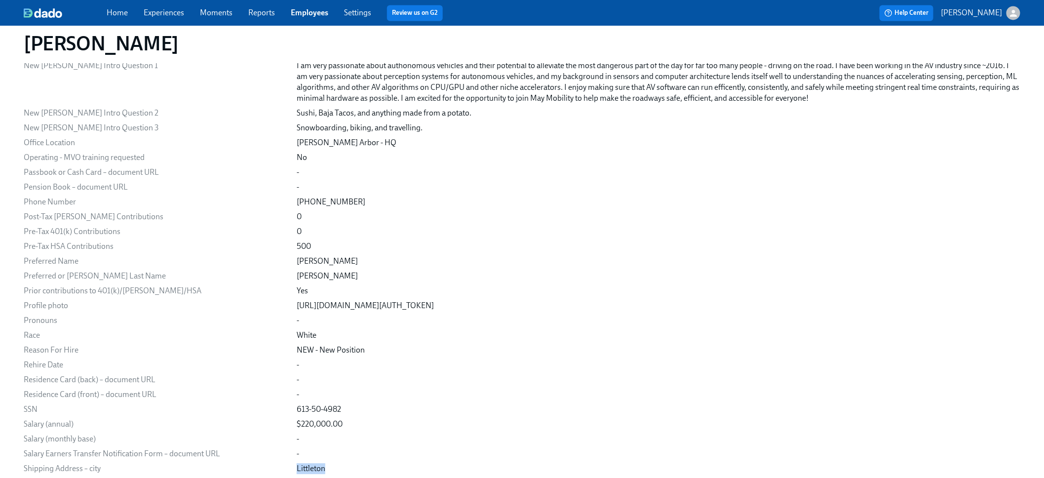
scroll to position [685, 0]
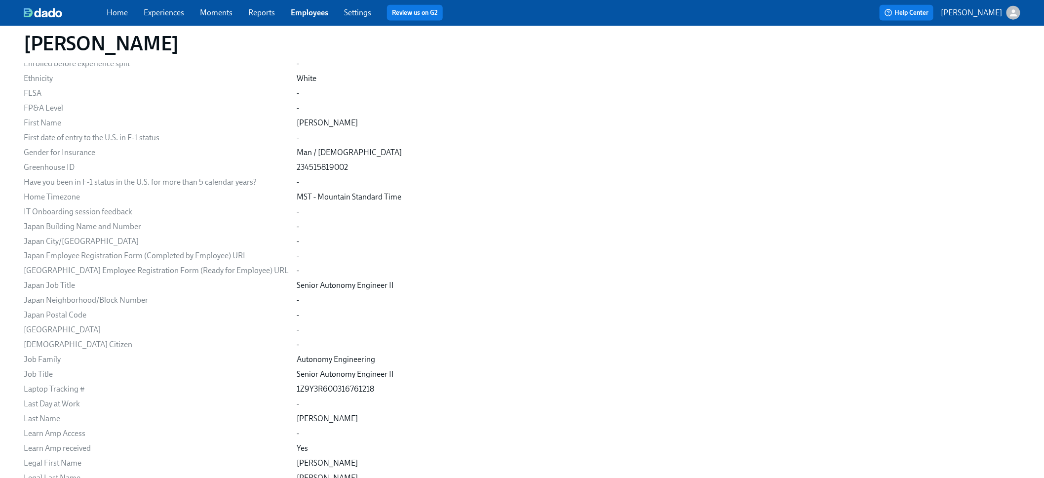
click at [301, 8] on link "Employees" at bounding box center [310, 12] width 38 height 9
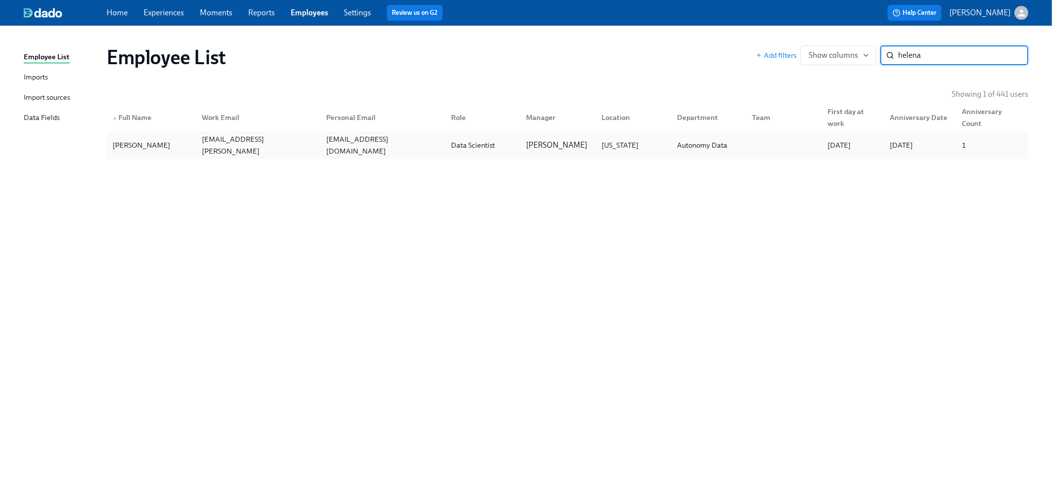
type input "helena"
click at [615, 141] on div "[US_STATE]" at bounding box center [620, 145] width 45 height 12
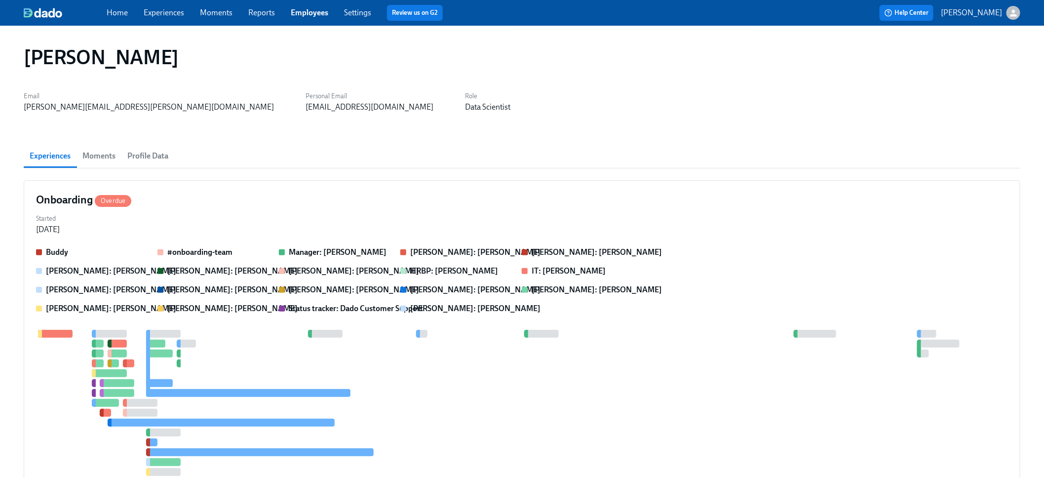
click at [159, 155] on span "Profile Data" at bounding box center [147, 156] width 41 height 14
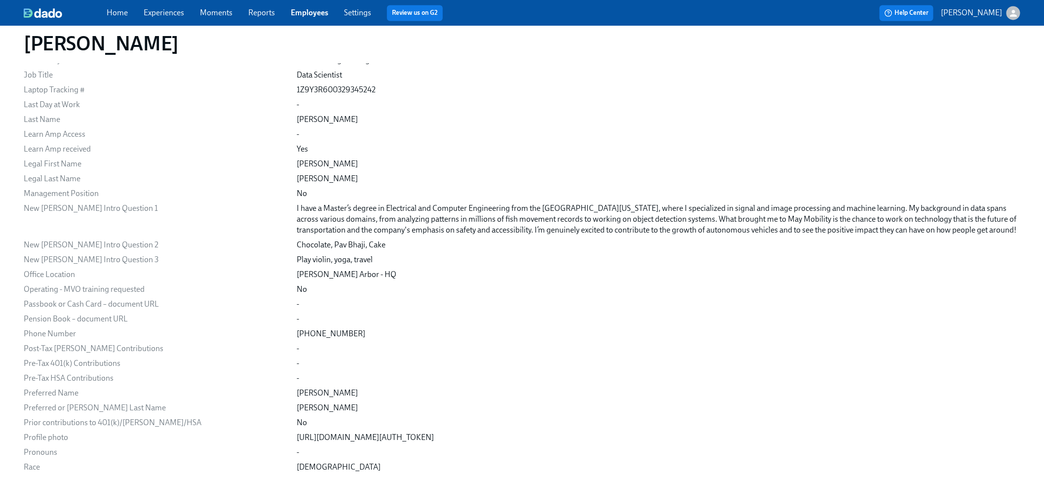
scroll to position [995, 0]
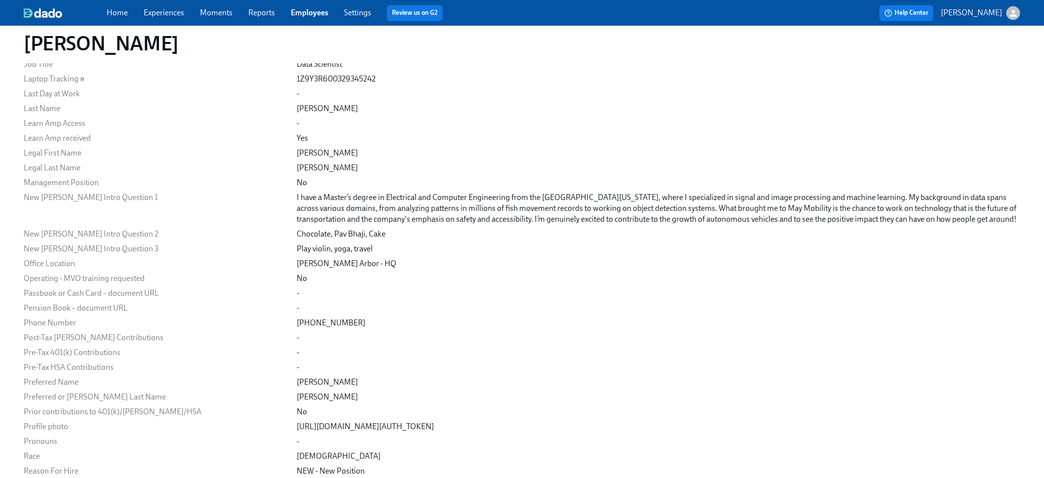
click at [309, 16] on link "Employees" at bounding box center [310, 12] width 38 height 9
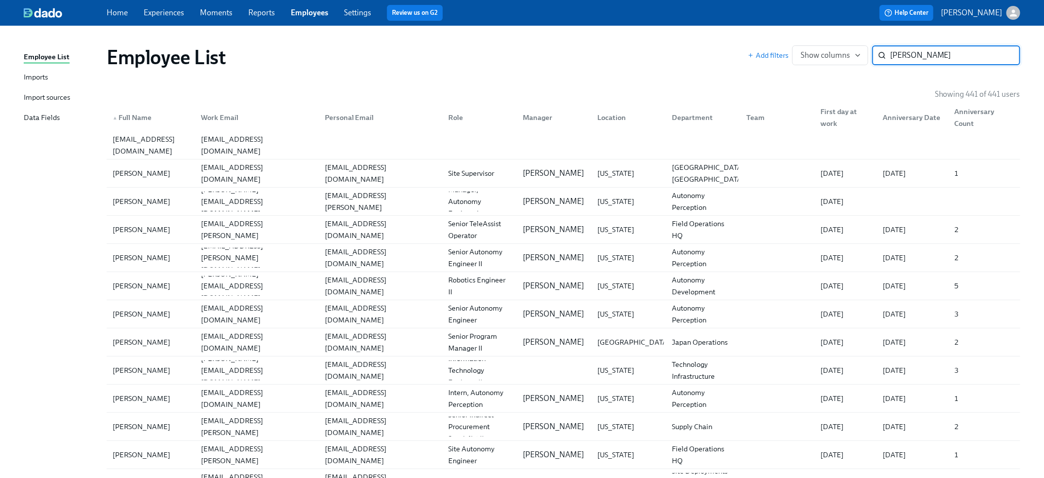
type input "[PERSON_NAME]"
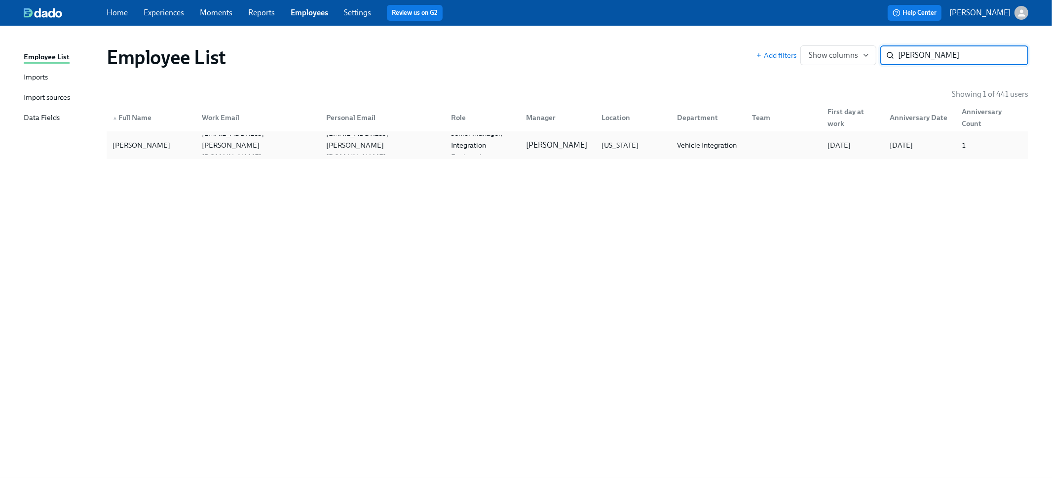
click at [639, 148] on div "[US_STATE]" at bounding box center [632, 145] width 76 height 20
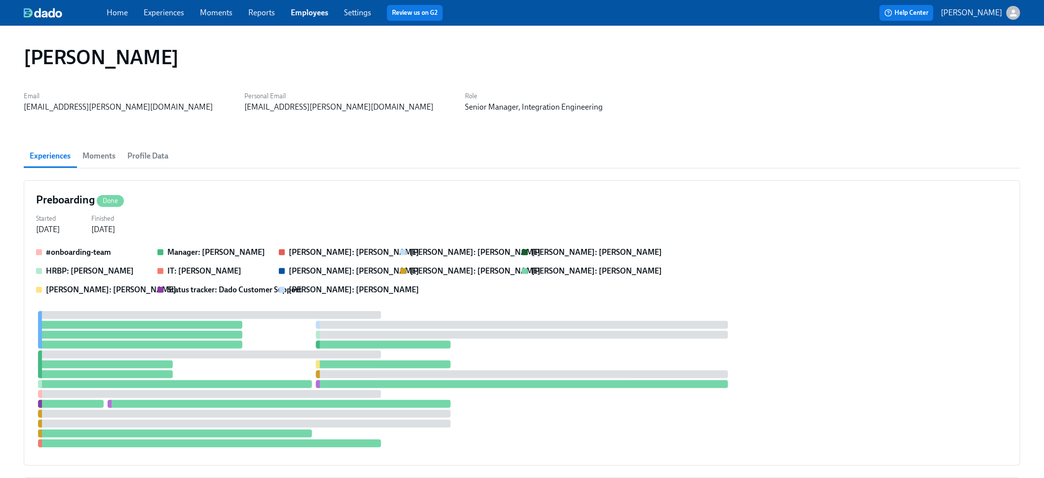
click at [135, 155] on span "Profile Data" at bounding box center [147, 156] width 41 height 14
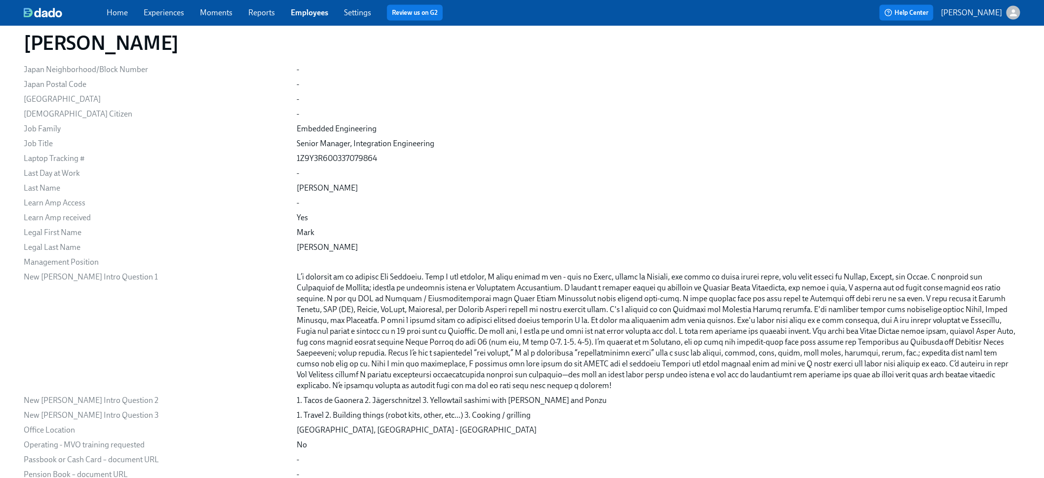
scroll to position [1028, 0]
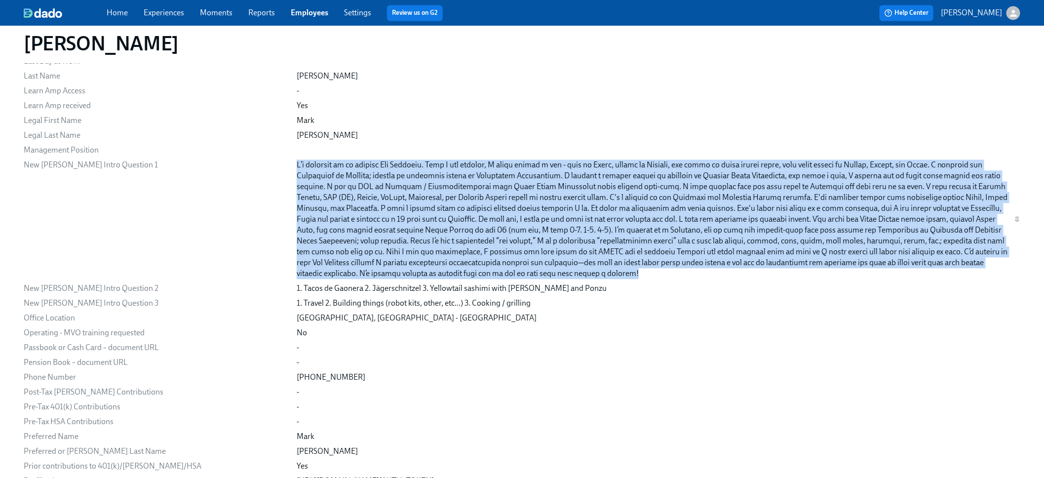
drag, startPoint x: 264, startPoint y: 161, endPoint x: 914, endPoint y: 261, distance: 657.8
click at [914, 261] on div "Email [EMAIL_ADDRESS][PERSON_NAME][DOMAIN_NAME] Personal Email [EMAIL_ADDRESS][…" at bounding box center [522, 33] width 997 height 1763
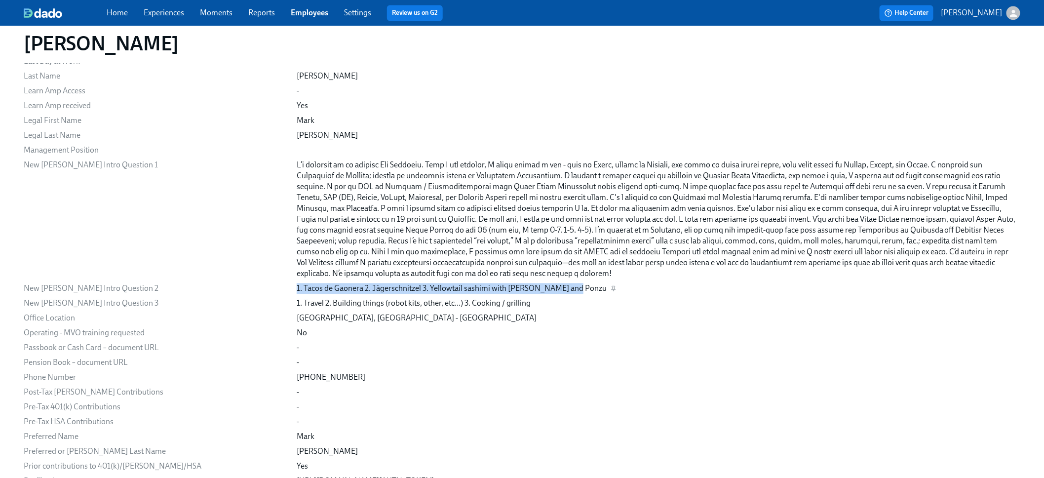
drag, startPoint x: 263, startPoint y: 275, endPoint x: 537, endPoint y: 272, distance: 274.0
click at [537, 272] on div "Email [EMAIL_ADDRESS][PERSON_NAME][DOMAIN_NAME] Personal Email [EMAIL_ADDRESS][…" at bounding box center [522, 33] width 997 height 1763
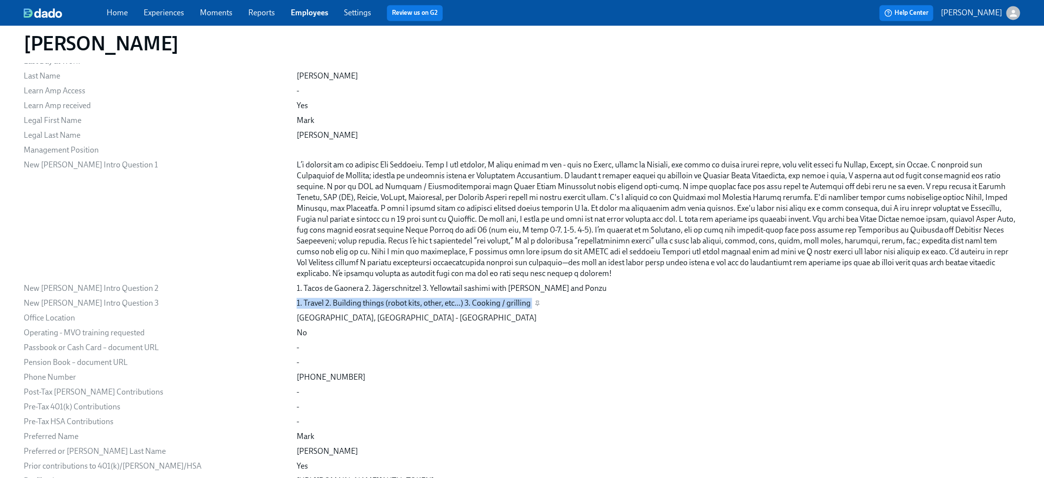
drag, startPoint x: 508, startPoint y: 294, endPoint x: 265, endPoint y: 291, distance: 242.9
click at [297, 298] on div "1. Travel 2. Building things (robot kits, other, etc...) 3. Cooking / grilling" at bounding box center [659, 303] width 724 height 11
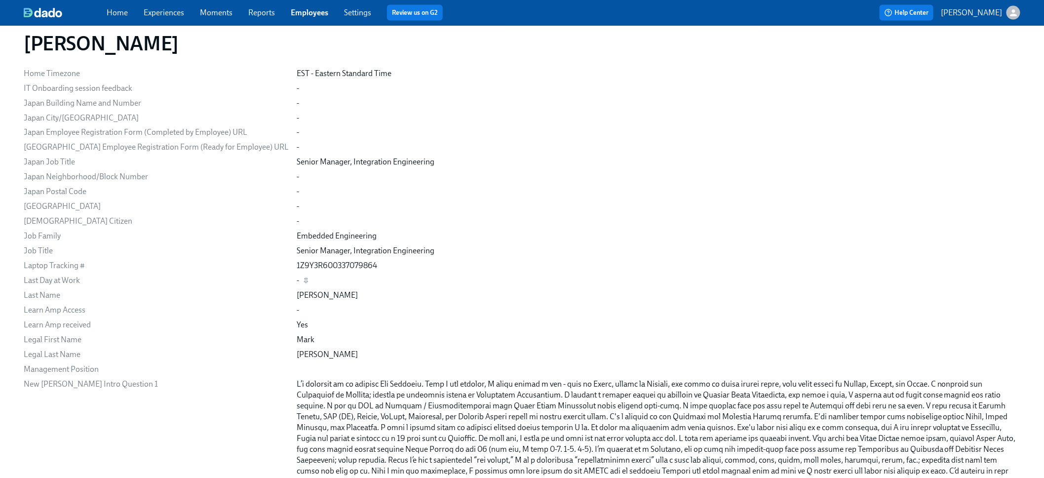
scroll to position [795, 0]
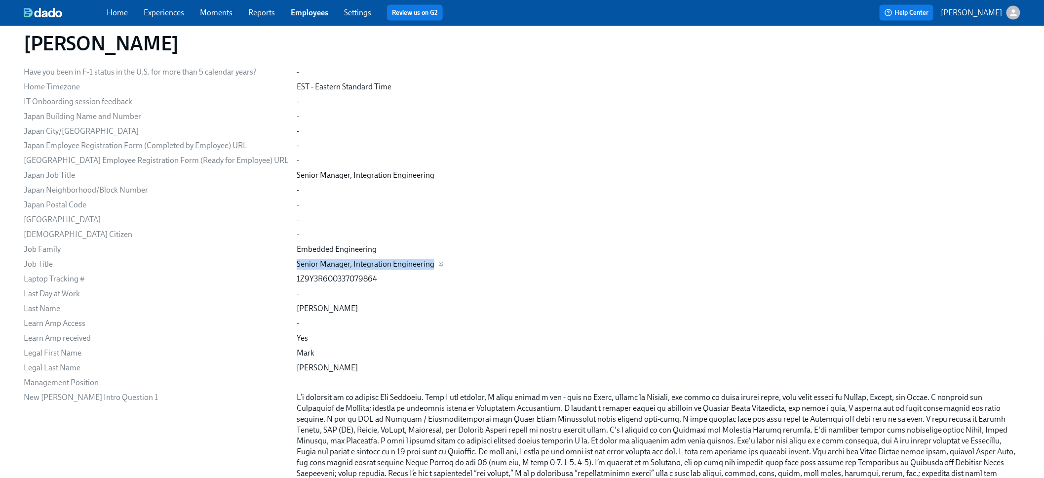
drag, startPoint x: 265, startPoint y: 266, endPoint x: 402, endPoint y: 264, distance: 136.8
click at [402, 264] on div "Senior Manager, Integration Engineering" at bounding box center [366, 264] width 138 height 11
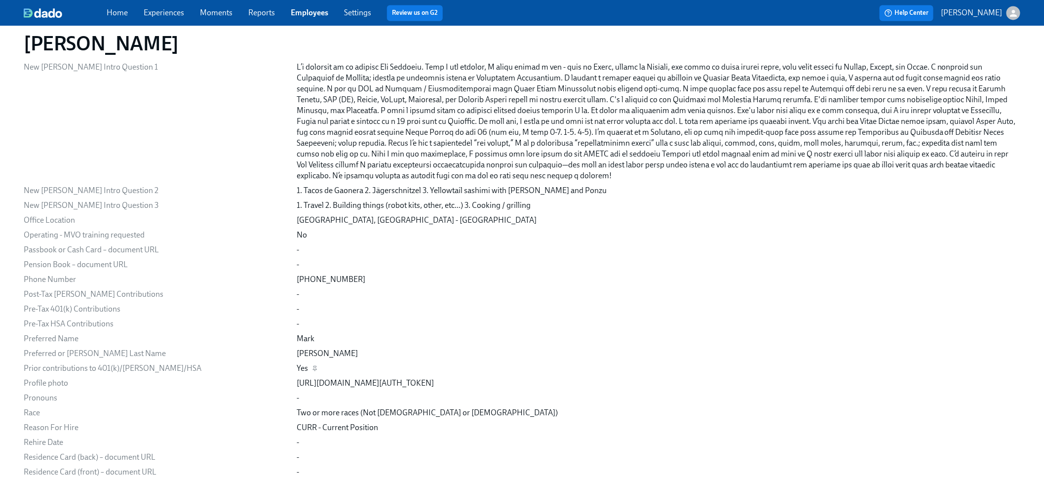
scroll to position [1213, 0]
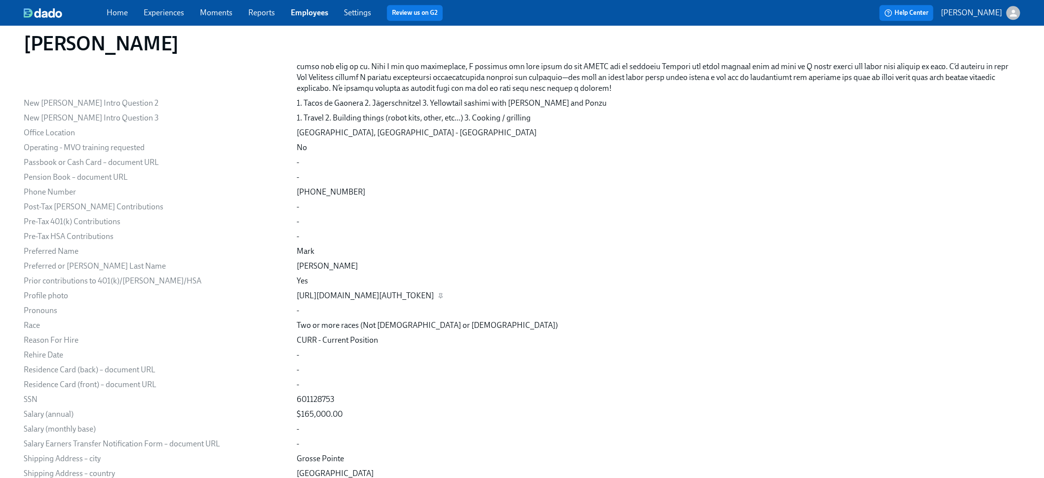
click at [413, 290] on div "[URL][DOMAIN_NAME][AUTH_TOKEN]" at bounding box center [365, 295] width 137 height 11
drag, startPoint x: 824, startPoint y: 284, endPoint x: 252, endPoint y: 282, distance: 572.7
click at [0, 0] on div "Profile photo [URL][DOMAIN_NAME][AUTH_TOKEN]" at bounding box center [0, 0] width 0 height 0
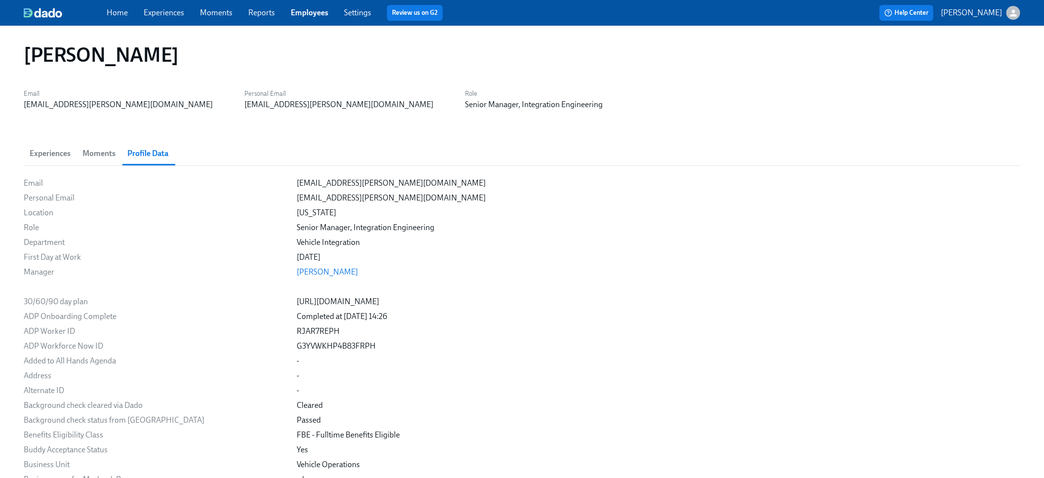
scroll to position [0, 0]
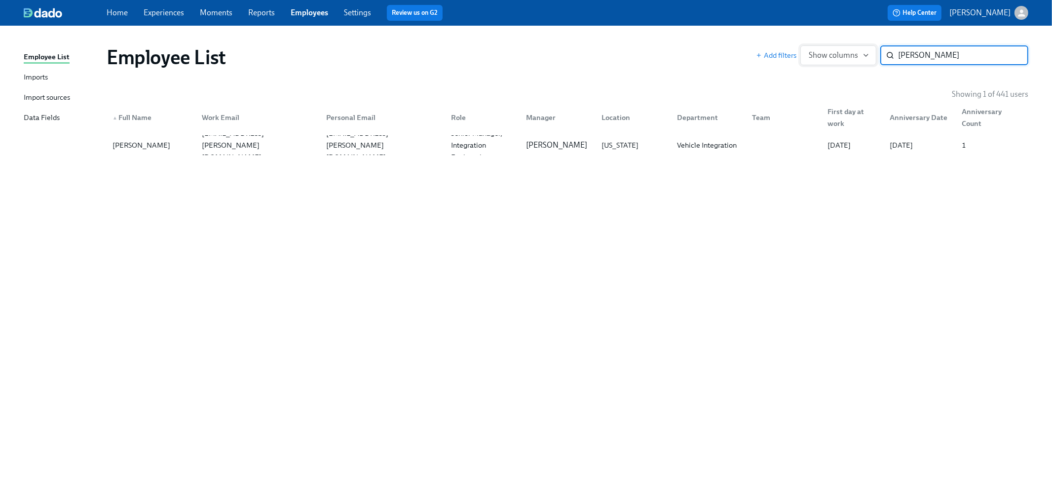
drag, startPoint x: 925, startPoint y: 51, endPoint x: 832, endPoint y: 53, distance: 92.8
click at [832, 53] on div "Add filters Show columns [PERSON_NAME] ​" at bounding box center [892, 55] width 273 height 20
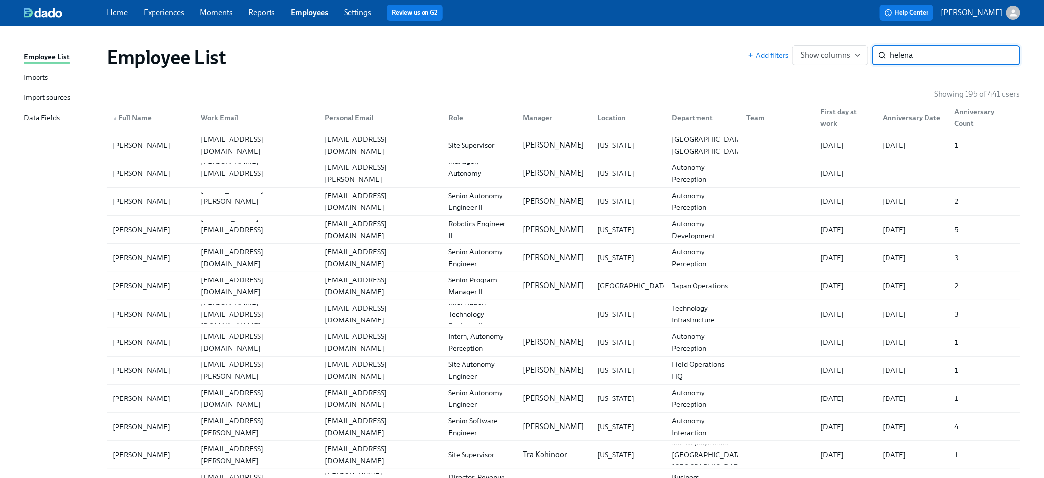
type input "helena"
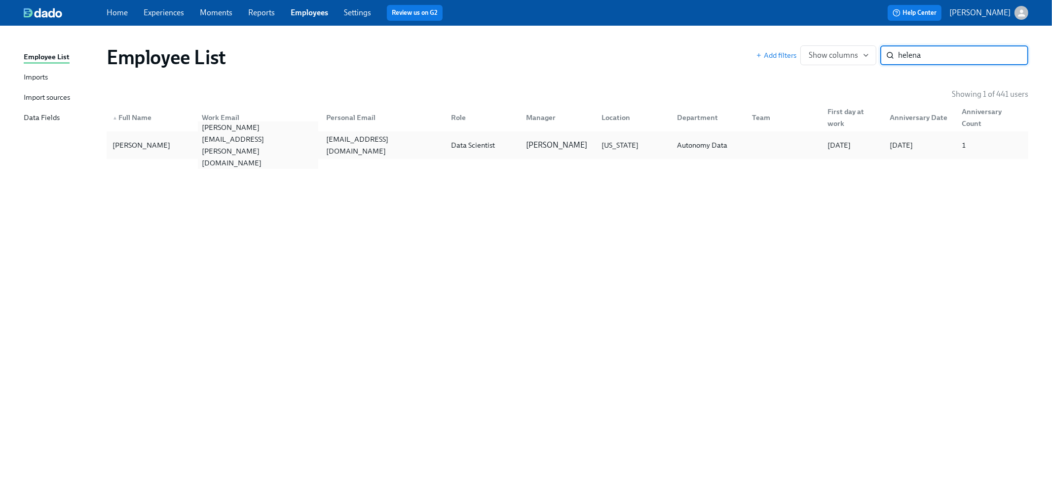
click at [308, 138] on div "[PERSON_NAME][EMAIL_ADDRESS][PERSON_NAME][DOMAIN_NAME]" at bounding box center [256, 145] width 125 height 20
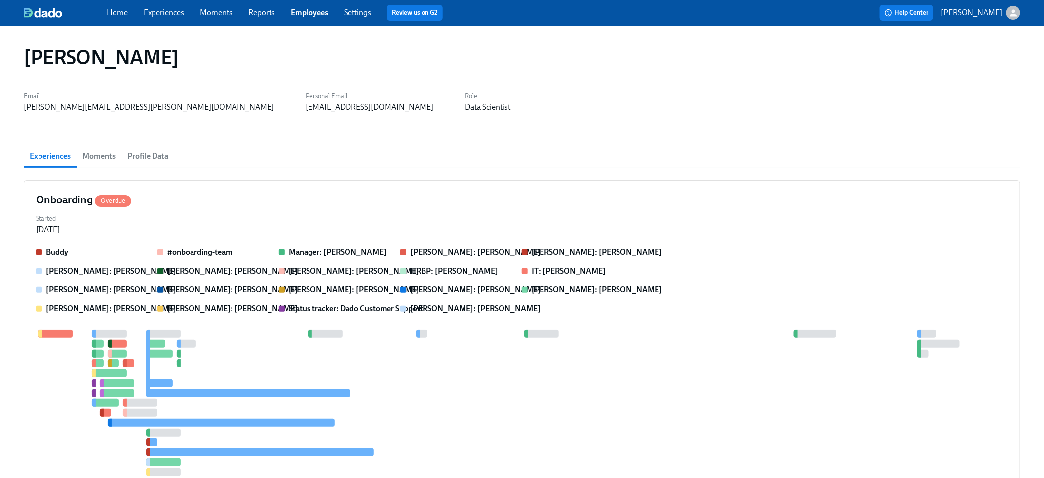
click at [171, 158] on button "Profile Data" at bounding box center [147, 156] width 53 height 24
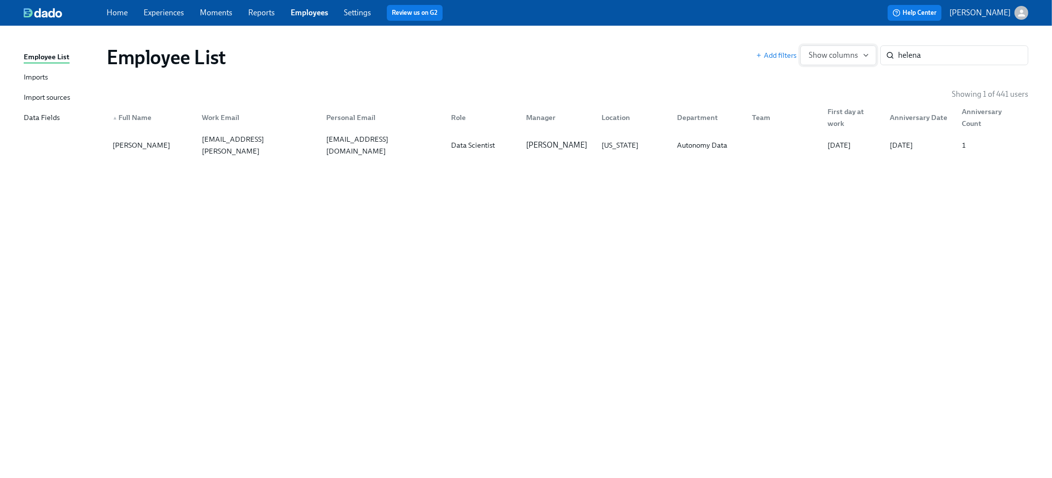
drag, startPoint x: 938, startPoint y: 55, endPoint x: 805, endPoint y: 49, distance: 133.4
click at [805, 53] on div "Add filters Show columns helena ​" at bounding box center [892, 55] width 273 height 20
type input "hull"
click at [421, 133] on div "[PERSON_NAME] [PERSON_NAME][EMAIL_ADDRESS][PERSON_NAME][DOMAIN_NAME] [DOMAIN_NA…" at bounding box center [568, 145] width 922 height 28
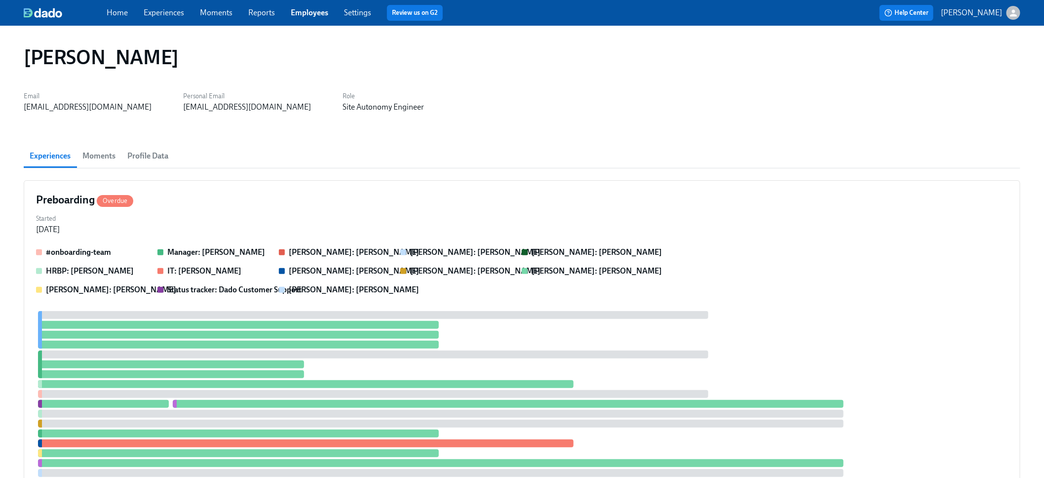
click at [157, 151] on span "Profile Data" at bounding box center [147, 156] width 41 height 14
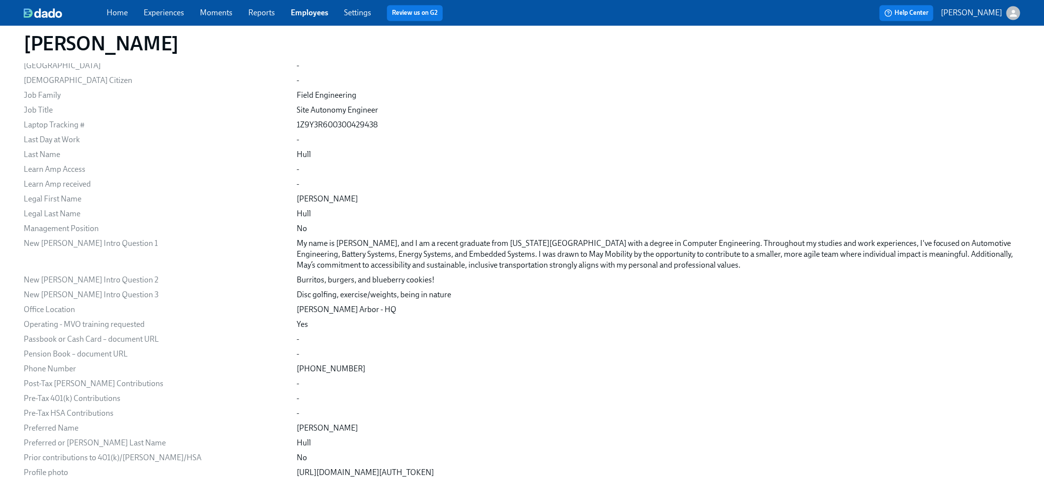
scroll to position [999, 0]
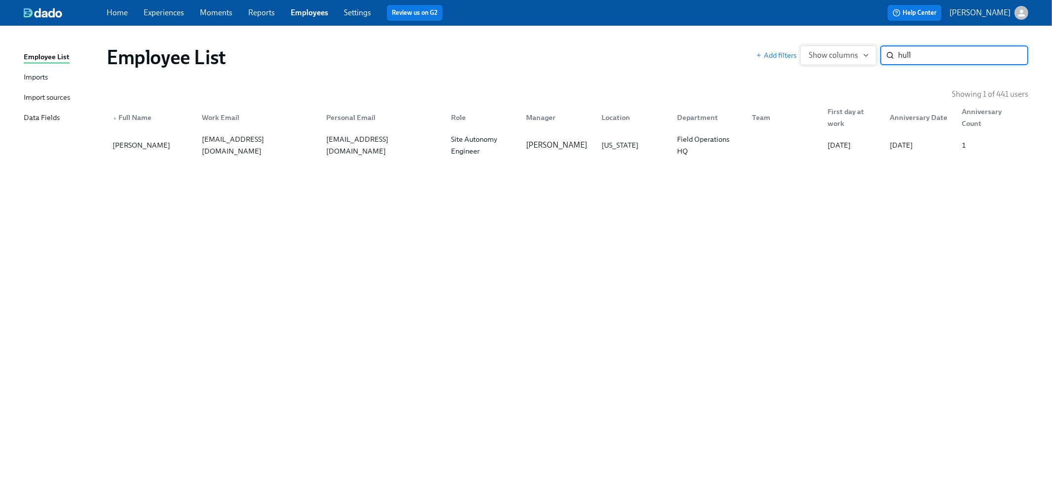
drag, startPoint x: 915, startPoint y: 55, endPoint x: 850, endPoint y: 55, distance: 64.7
click at [850, 55] on div "Add filters Show columns hull ​" at bounding box center [892, 55] width 273 height 20
type input "ander"
click at [162, 148] on div "[PERSON_NAME]" at bounding box center [151, 145] width 85 height 20
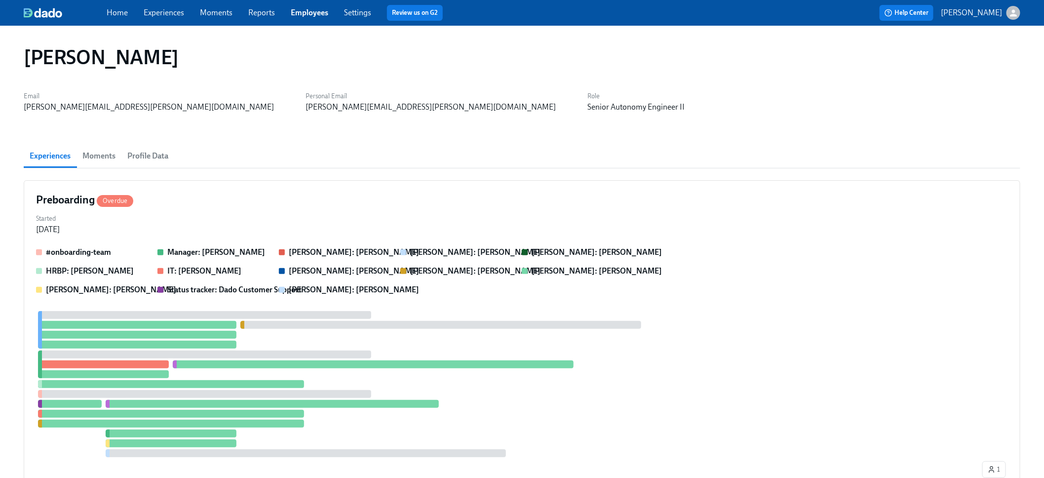
click at [151, 159] on span "Profile Data" at bounding box center [147, 156] width 41 height 14
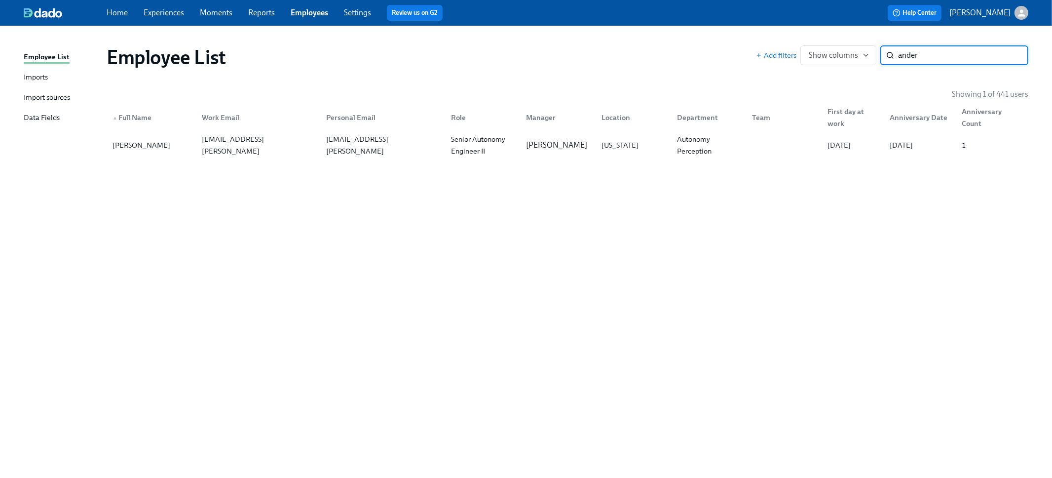
drag, startPoint x: 926, startPoint y: 55, endPoint x: 834, endPoint y: 42, distance: 93.1
click at [840, 52] on div "Add filters Show columns ander ​" at bounding box center [892, 55] width 273 height 20
type input "[PERSON_NAME]"
click at [250, 147] on div "[EMAIL_ADDRESS][PERSON_NAME][DOMAIN_NAME]" at bounding box center [258, 145] width 121 height 36
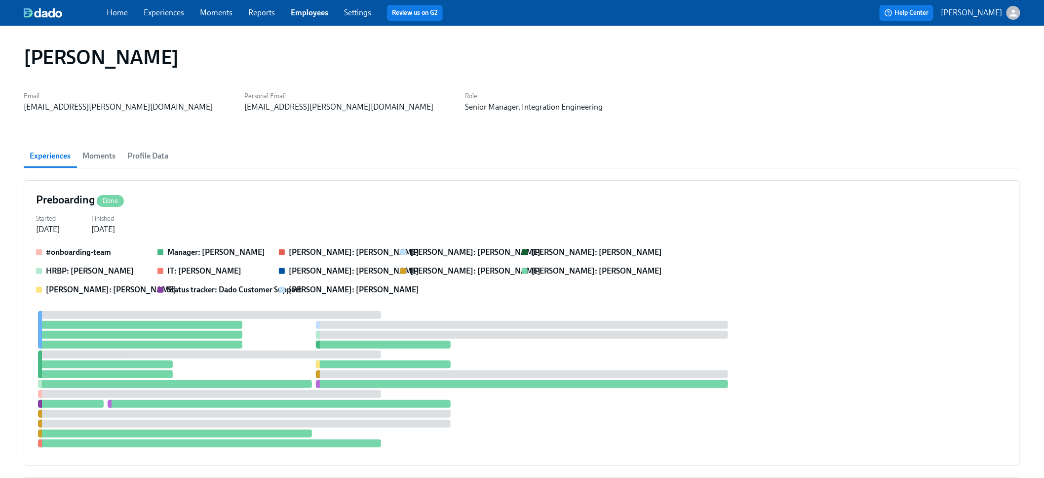
click at [162, 153] on span "Profile Data" at bounding box center [147, 156] width 41 height 14
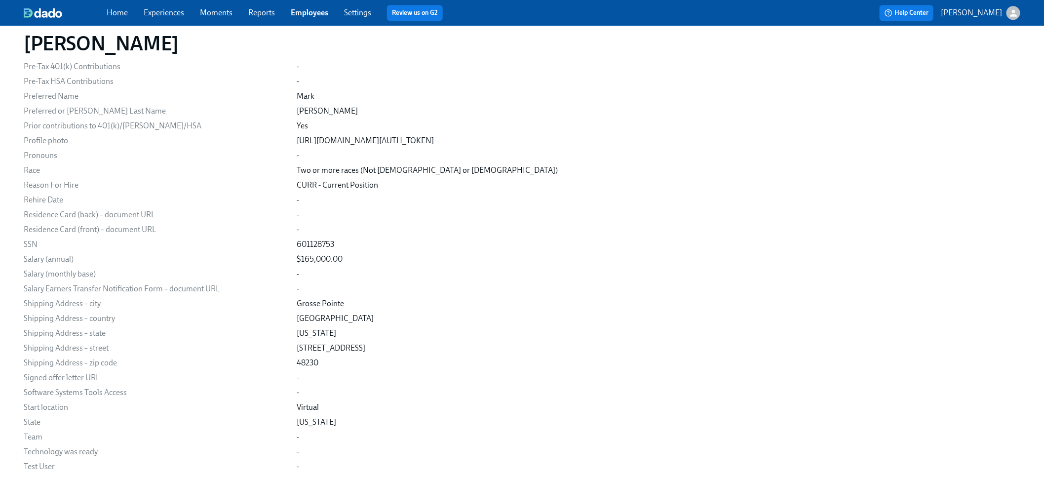
scroll to position [1369, 0]
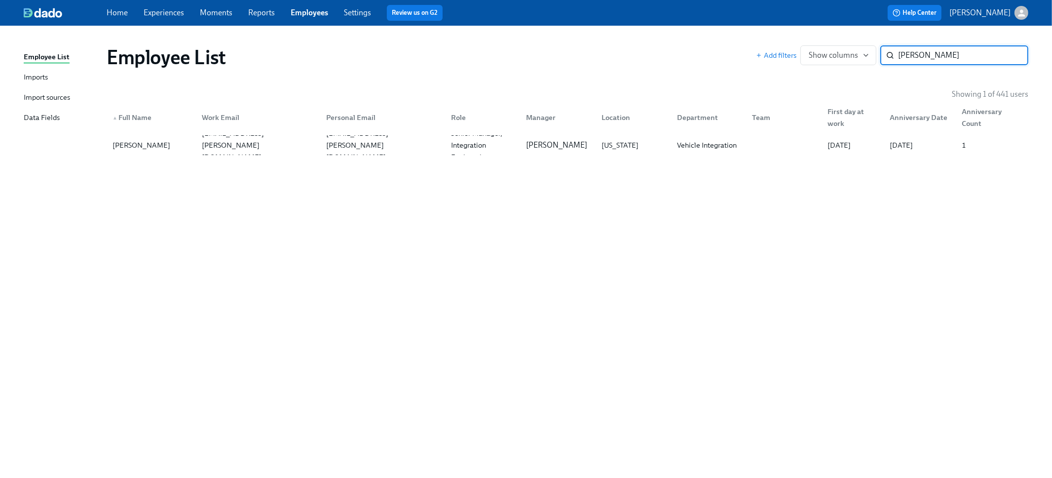
drag, startPoint x: 910, startPoint y: 56, endPoint x: 827, endPoint y: 38, distance: 84.4
click at [829, 39] on div "Employee List Add filters Show columns [PERSON_NAME] ​" at bounding box center [568, 57] width 938 height 39
type input "sales"
click at [410, 153] on div "[PERSON_NAME][EMAIL_ADDRESS][DOMAIN_NAME]" at bounding box center [380, 145] width 125 height 20
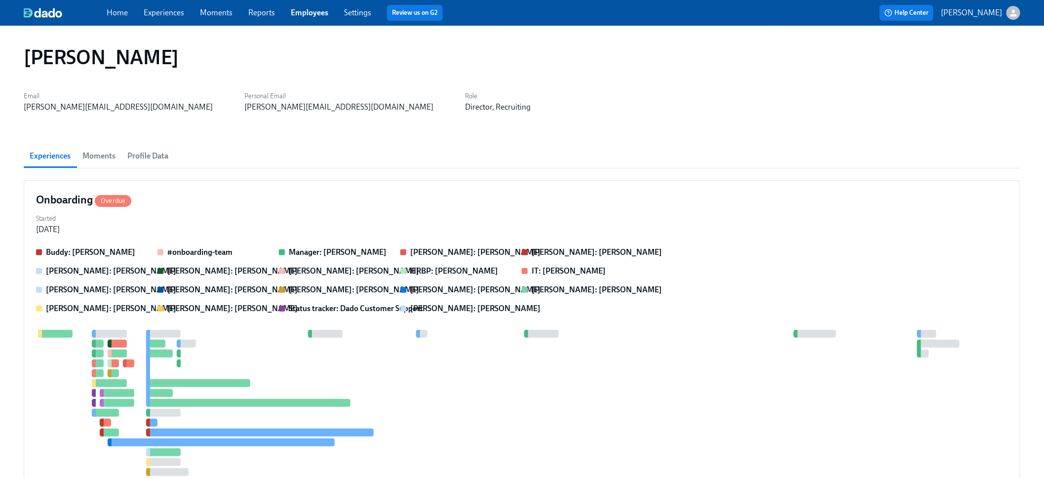
click at [156, 160] on span "Profile Data" at bounding box center [147, 156] width 41 height 14
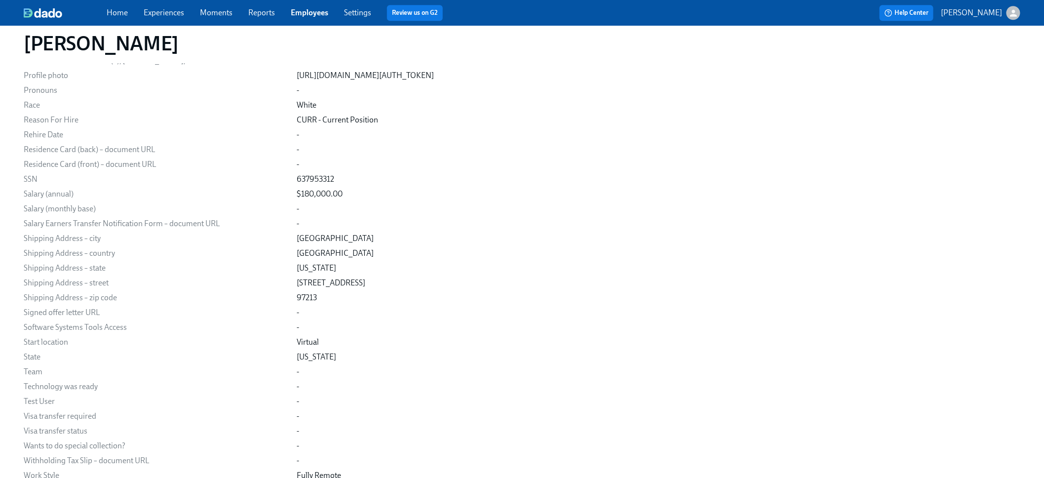
scroll to position [1148, 0]
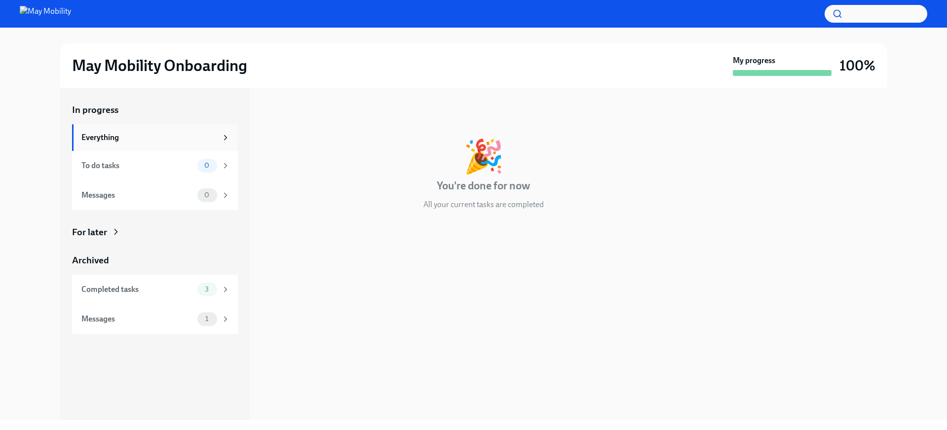
click at [150, 137] on div "Everything" at bounding box center [149, 137] width 136 height 11
